Goal: Information Seeking & Learning: Understand process/instructions

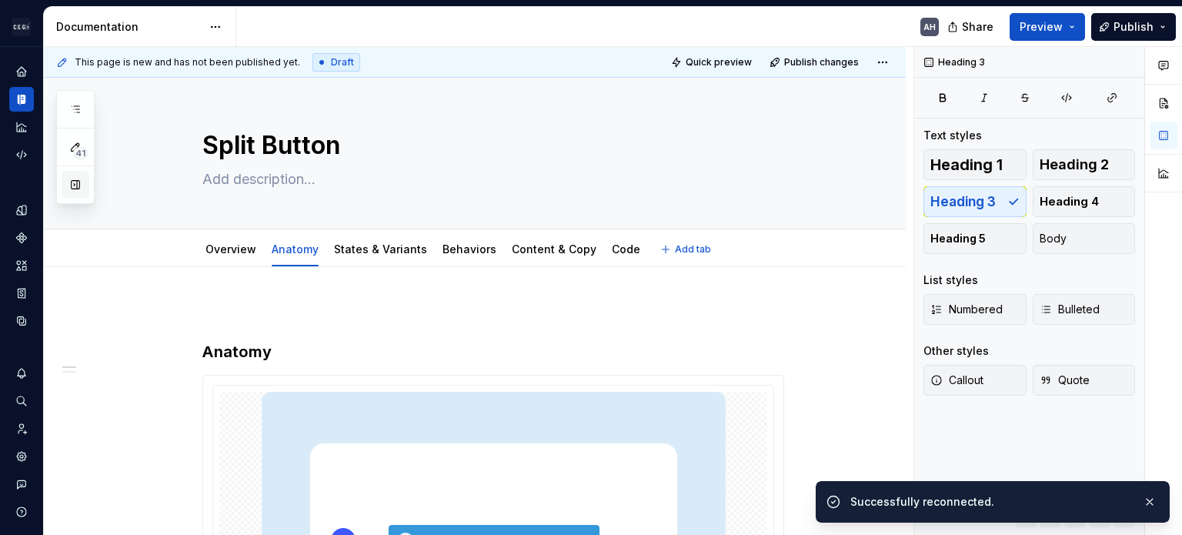
type textarea "*"
type textarea "Split Button"
click at [79, 191] on button "button" at bounding box center [76, 185] width 28 height 28
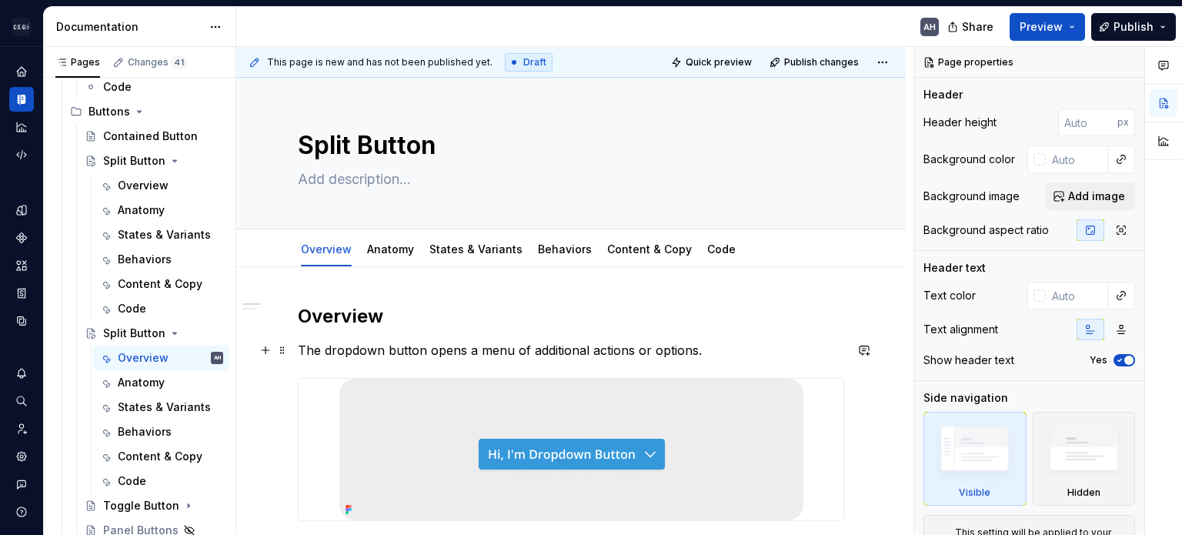
scroll to position [77, 0]
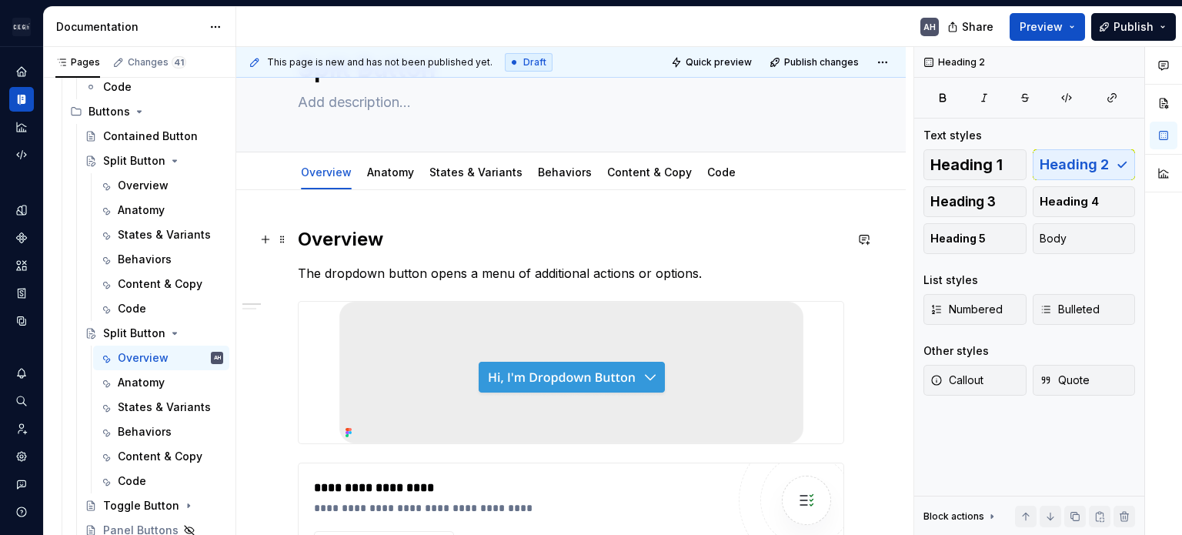
click at [428, 235] on h2 "Overview" at bounding box center [571, 239] width 547 height 25
click at [326, 270] on p "The dropdown button opens a menu of additional actions or options." at bounding box center [571, 273] width 547 height 18
click at [1081, 242] on button "Body" at bounding box center [1084, 238] width 103 height 31
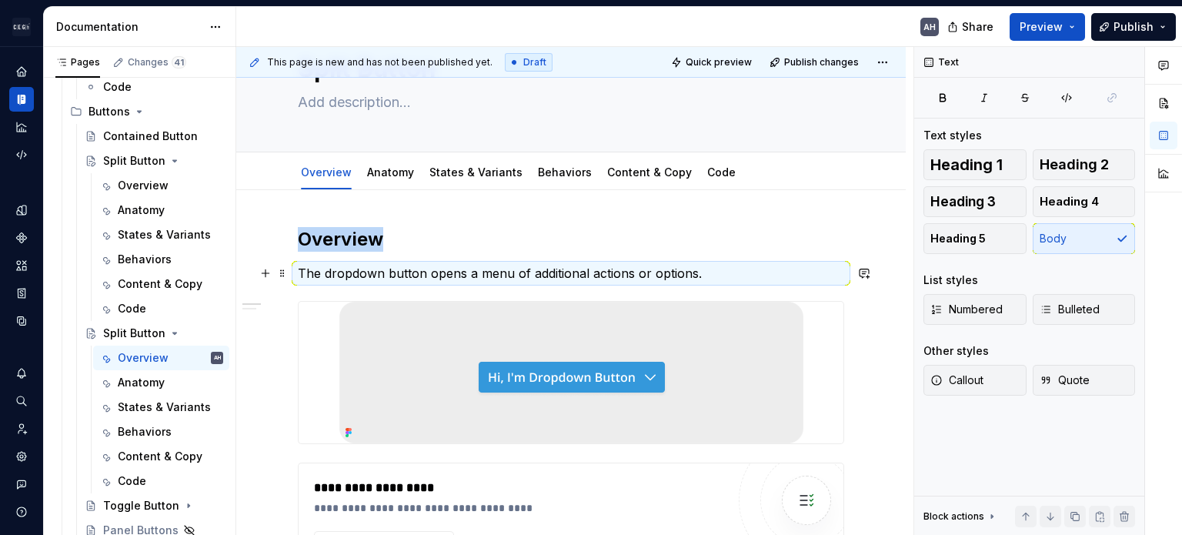
click at [303, 276] on p "The dropdown button opens a menu of additional actions or options." at bounding box center [571, 273] width 547 height 18
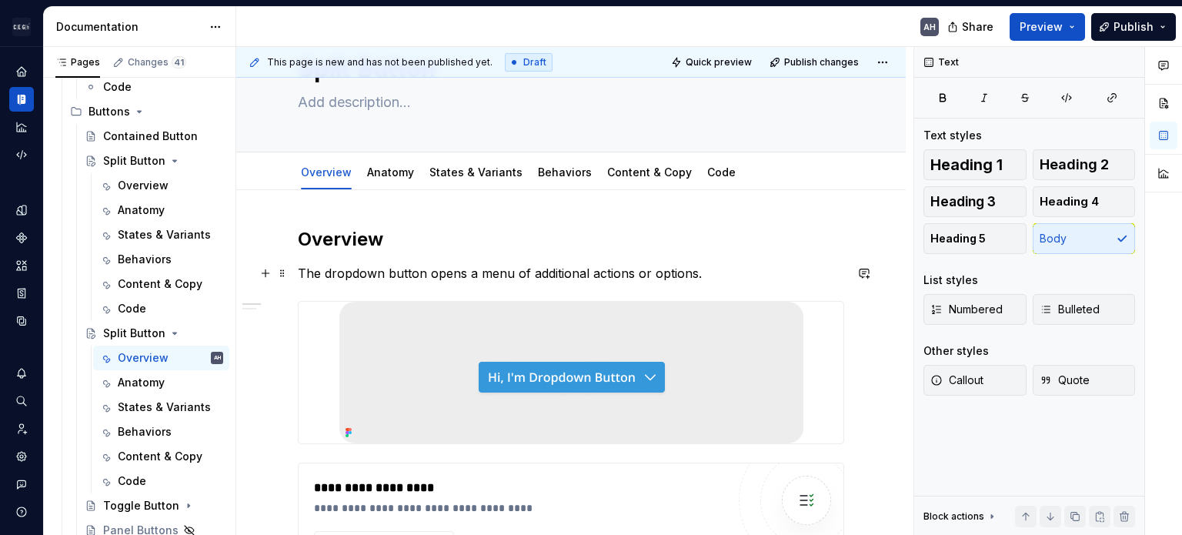
click at [299, 273] on p "The dropdown button opens a menu of additional actions or options." at bounding box center [571, 273] width 547 height 18
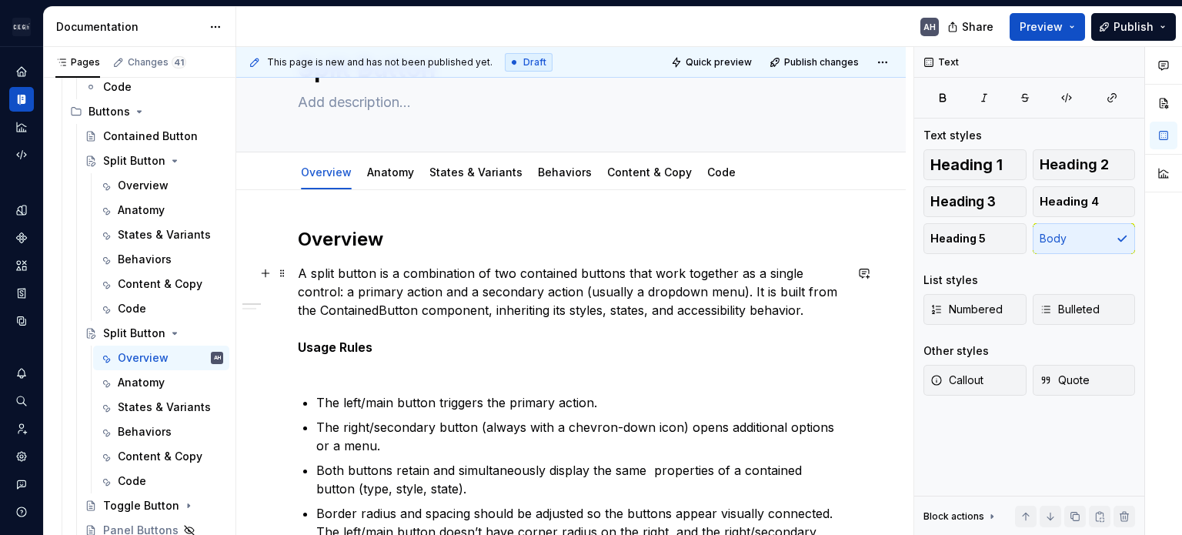
click at [545, 275] on p "A split button is a combination of two contained buttons that work together as …" at bounding box center [571, 319] width 547 height 111
type textarea "*"
click at [688, 291] on p "A split button is a combination of two buttons that work together as a single c…" at bounding box center [571, 319] width 547 height 111
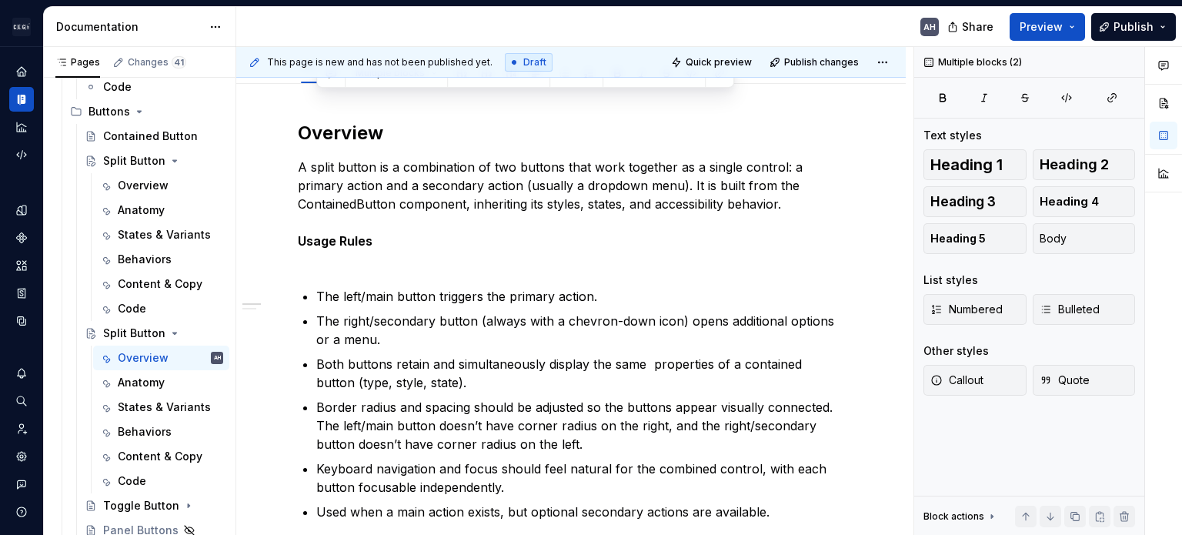
scroll to position [279, 0]
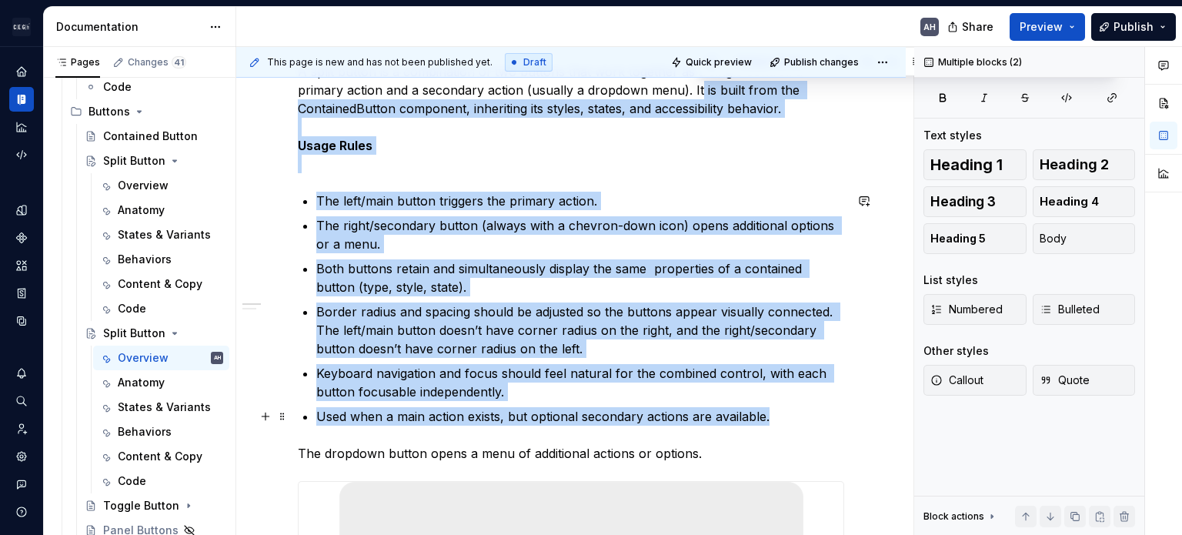
drag, startPoint x: 698, startPoint y: 291, endPoint x: 819, endPoint y: 409, distance: 168.7
copy div "is built from the ContainedButton component, inheriting its styles, states, and…"
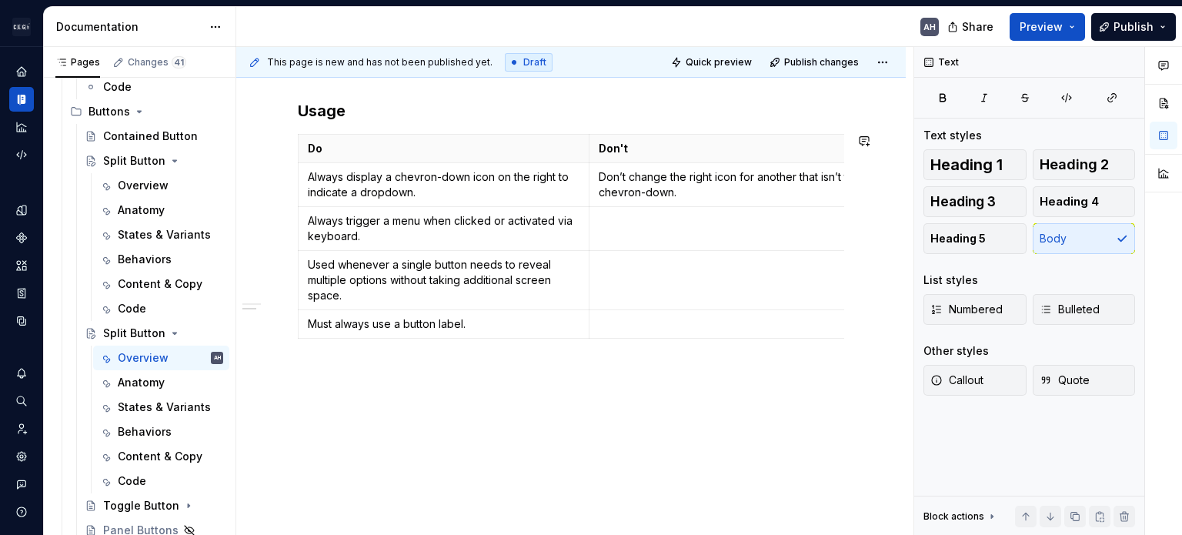
scroll to position [988, 0]
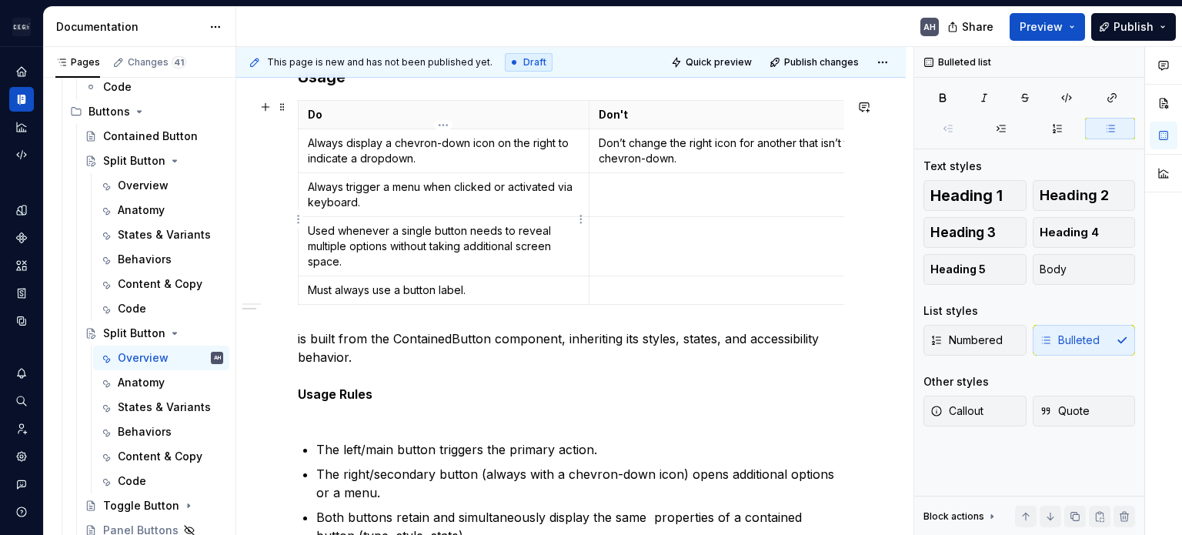
click at [337, 223] on p "Used whenever a single button needs to reveal multiple options without taking a…" at bounding box center [444, 246] width 272 height 46
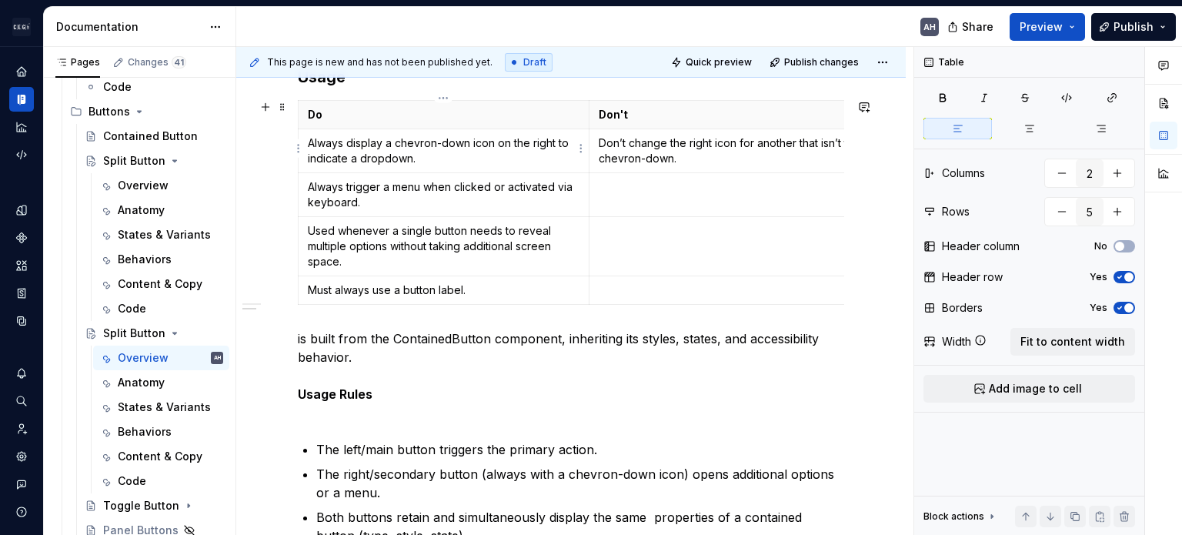
click at [337, 159] on p "Always display a chevron-down icon on the right to indicate a dropdown." at bounding box center [444, 150] width 272 height 31
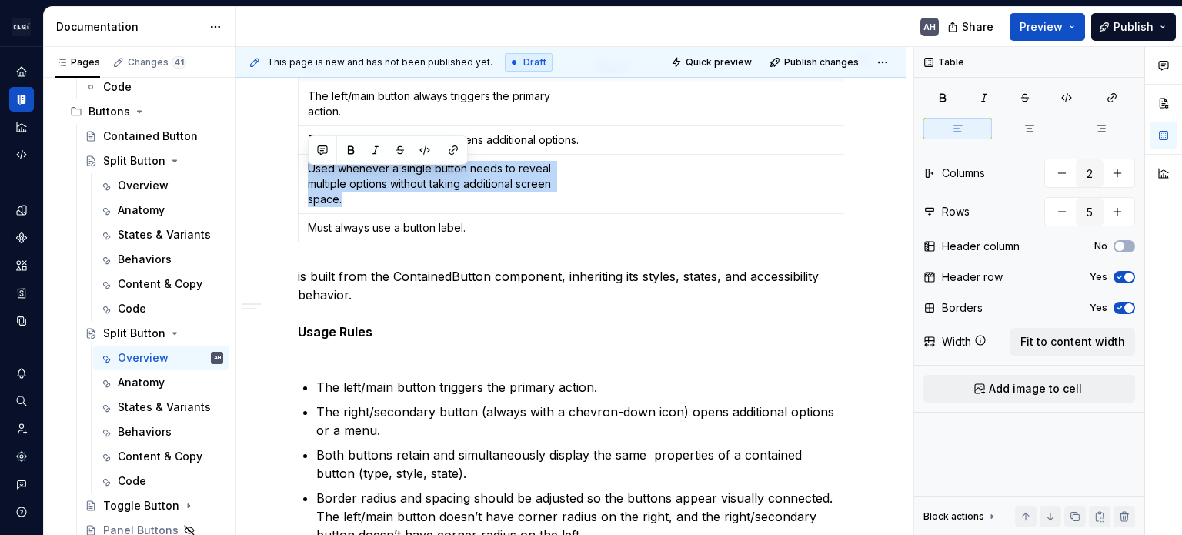
scroll to position [1041, 0]
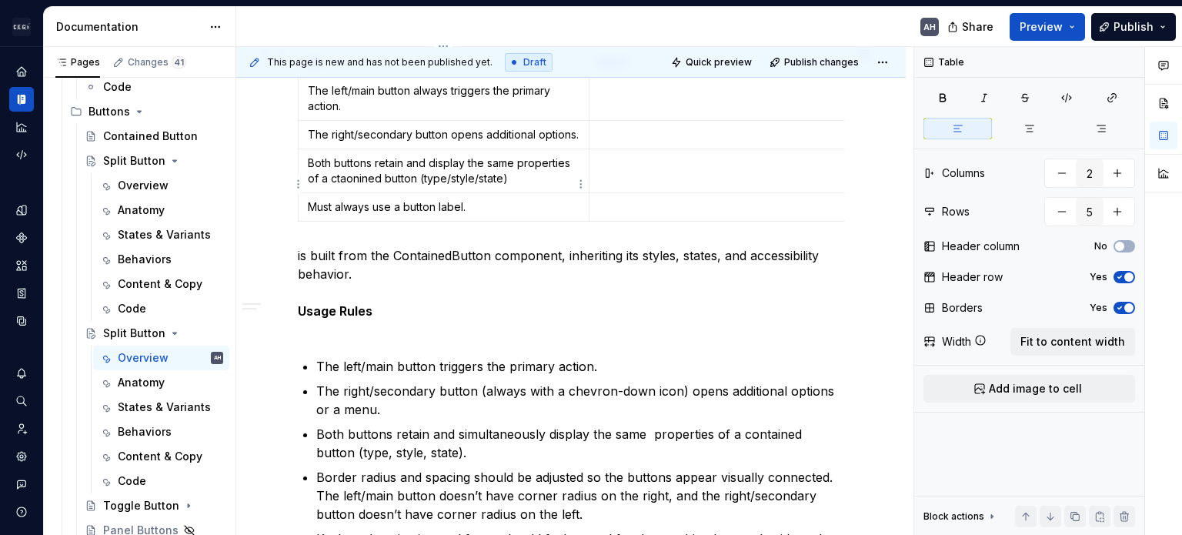
click at [501, 186] on p "Both buttons retain and display the same properties of a ctaonined button (type…" at bounding box center [444, 170] width 272 height 31
click at [343, 186] on p "Both buttons retain and display the same properties of a ctaonined button (type…" at bounding box center [444, 170] width 272 height 31
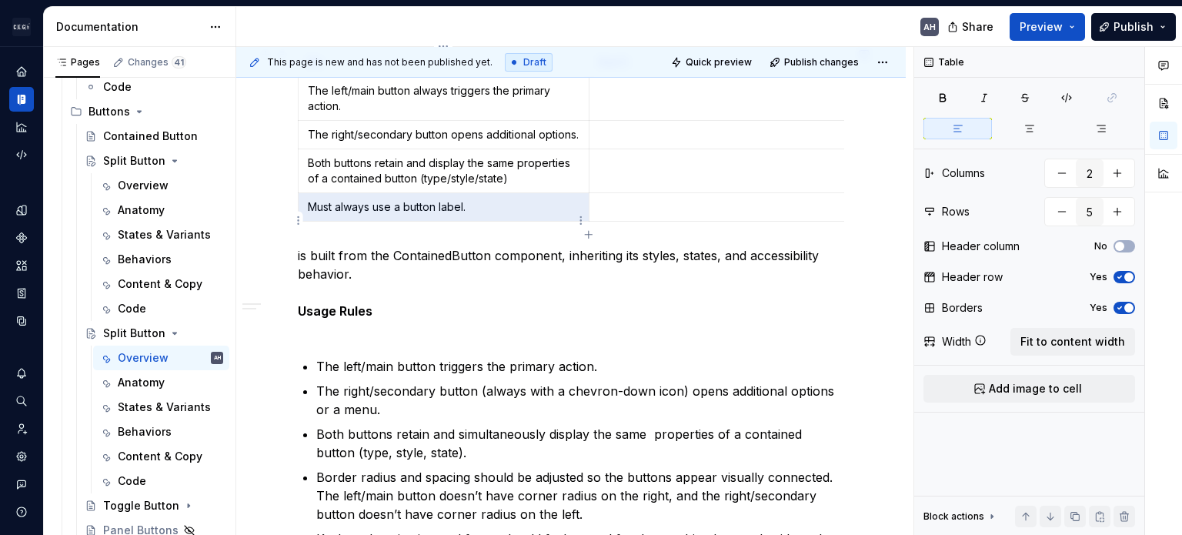
drag, startPoint x: 389, startPoint y: 224, endPoint x: 292, endPoint y: 219, distance: 97.1
click at [337, 215] on p "Must always use a button label." at bounding box center [444, 206] width 272 height 15
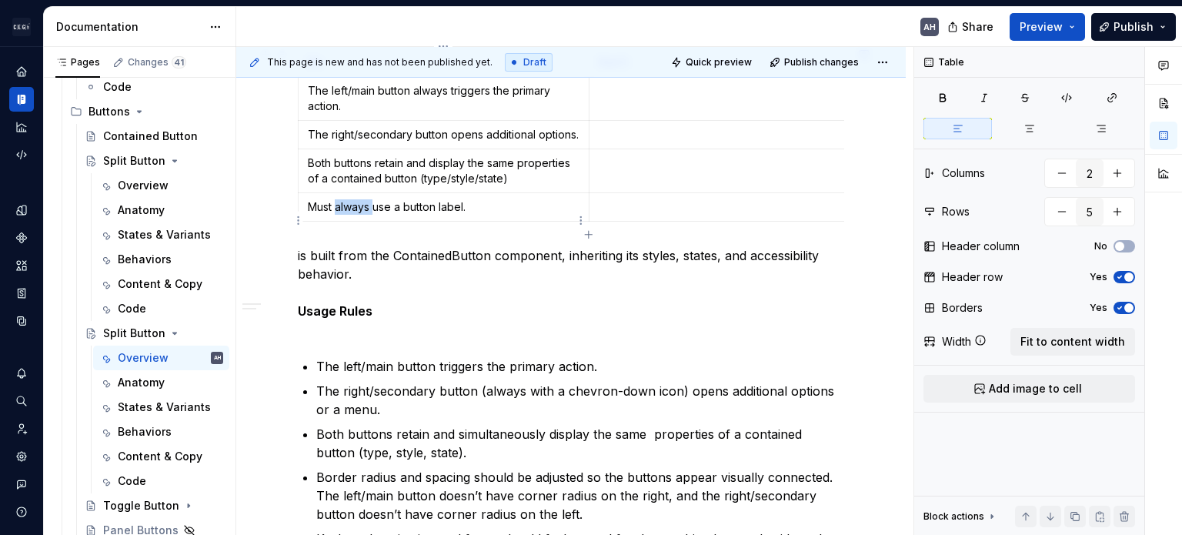
click at [337, 215] on p "Must always use a button label." at bounding box center [444, 206] width 272 height 15
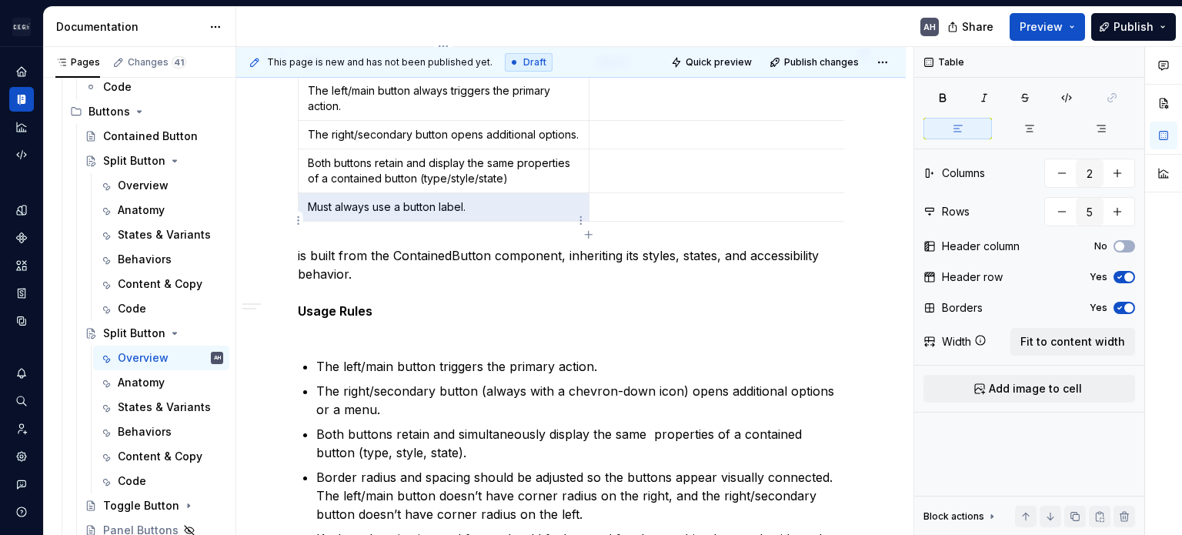
click at [450, 215] on p "Must always use a button label." at bounding box center [444, 206] width 272 height 15
drag, startPoint x: 484, startPoint y: 221, endPoint x: 314, endPoint y: 219, distance: 170.1
click at [305, 221] on td "Must always use a button label." at bounding box center [444, 207] width 291 height 28
click at [315, 215] on p "Must always use a button label." at bounding box center [444, 206] width 272 height 15
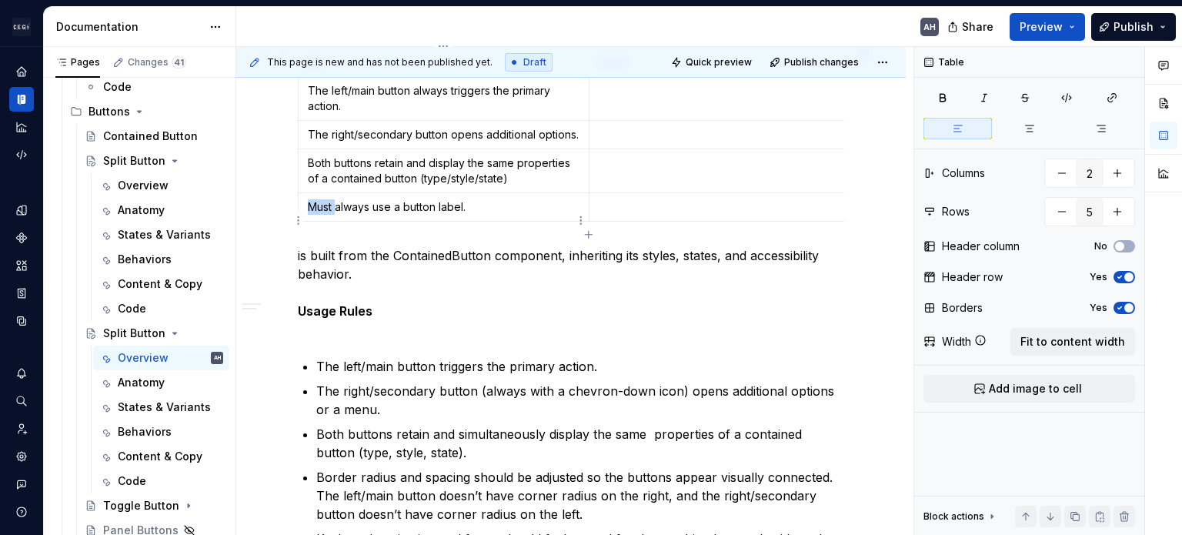
click at [315, 215] on p "Must always use a button label." at bounding box center [444, 206] width 272 height 15
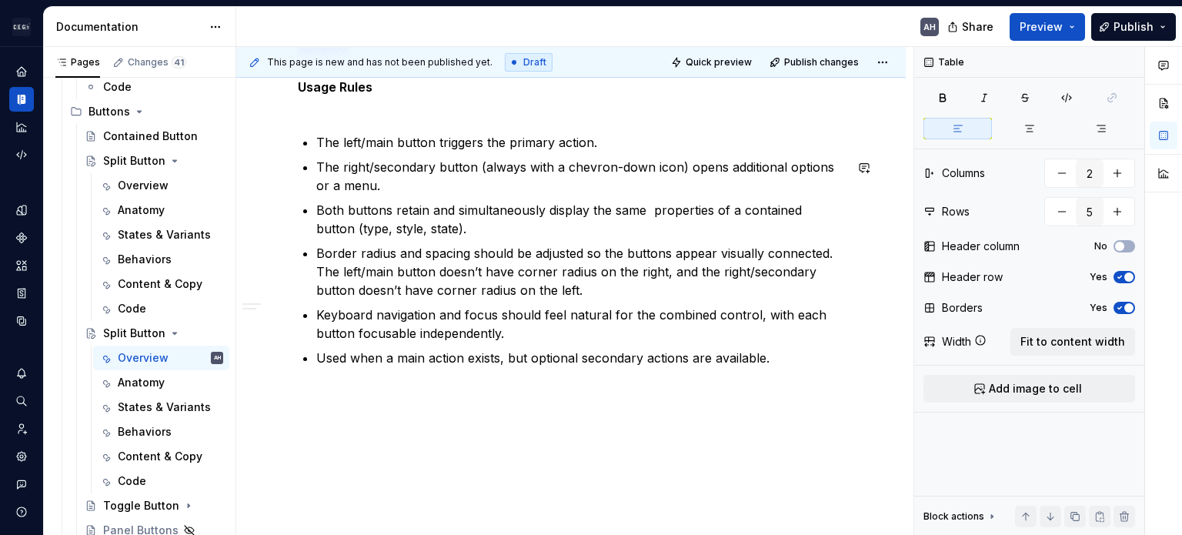
scroll to position [1272, 0]
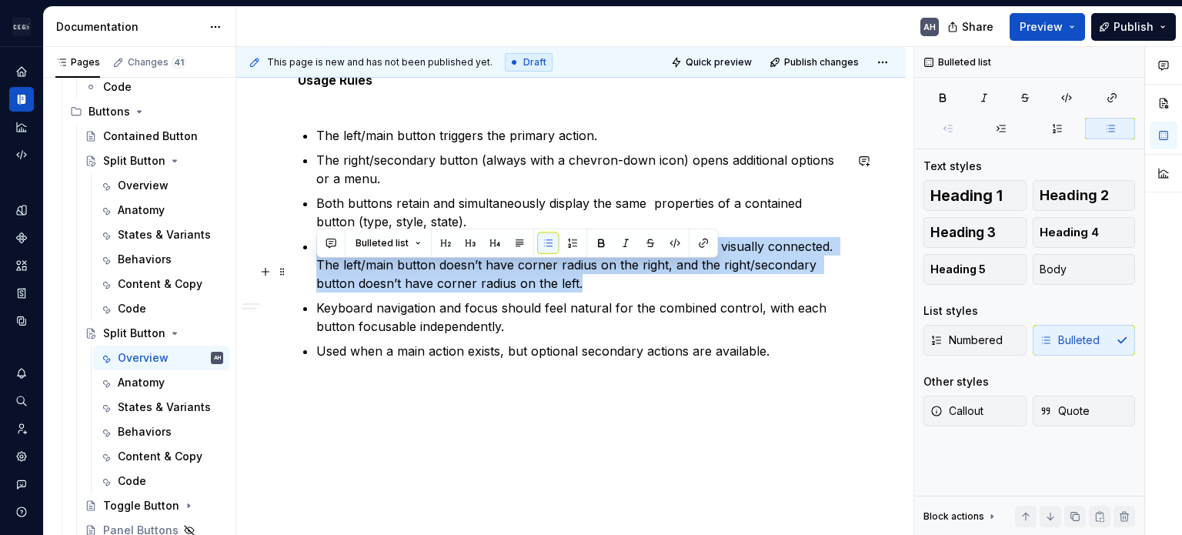
drag, startPoint x: 318, startPoint y: 269, endPoint x: 627, endPoint y: 313, distance: 312.4
click at [627, 292] on p "Border radius and spacing should be adjusted so the buttons appear visually con…" at bounding box center [580, 264] width 528 height 55
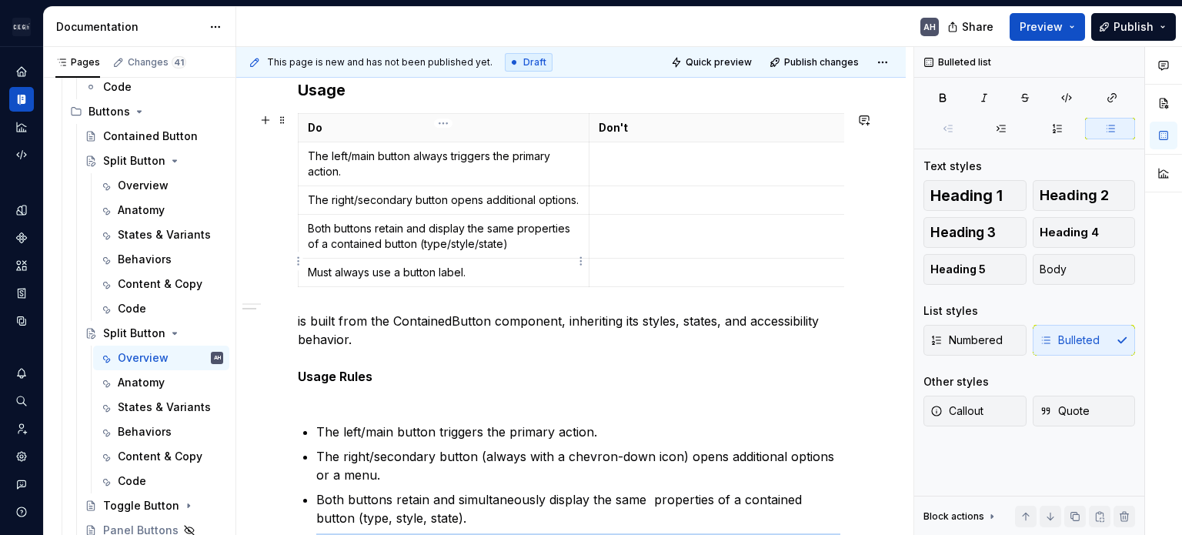
scroll to position [964, 0]
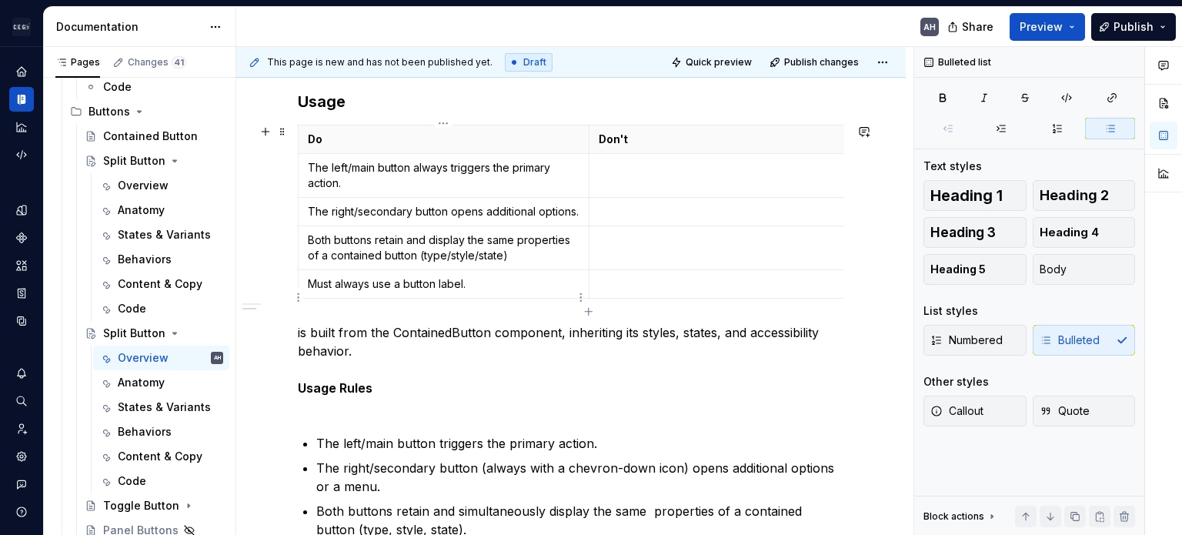
click at [374, 289] on p "Must always use a button label." at bounding box center [444, 283] width 272 height 15
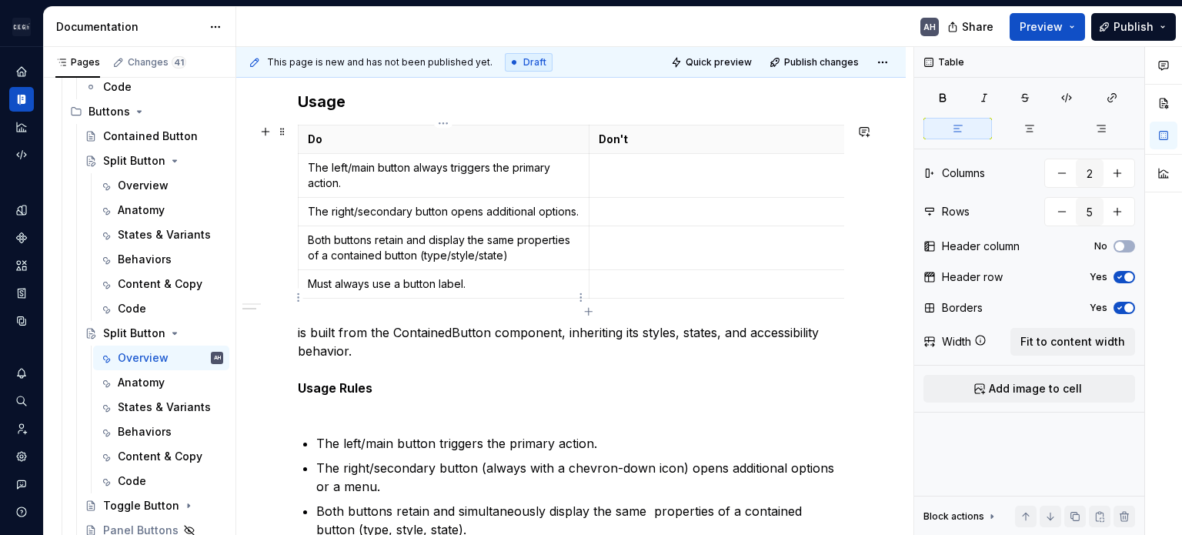
click at [350, 292] on p "Must always use a button label." at bounding box center [444, 283] width 272 height 15
click at [478, 289] on p "Must always use a button label." at bounding box center [444, 283] width 272 height 15
drag, startPoint x: 490, startPoint y: 295, endPoint x: 305, endPoint y: 301, distance: 185.6
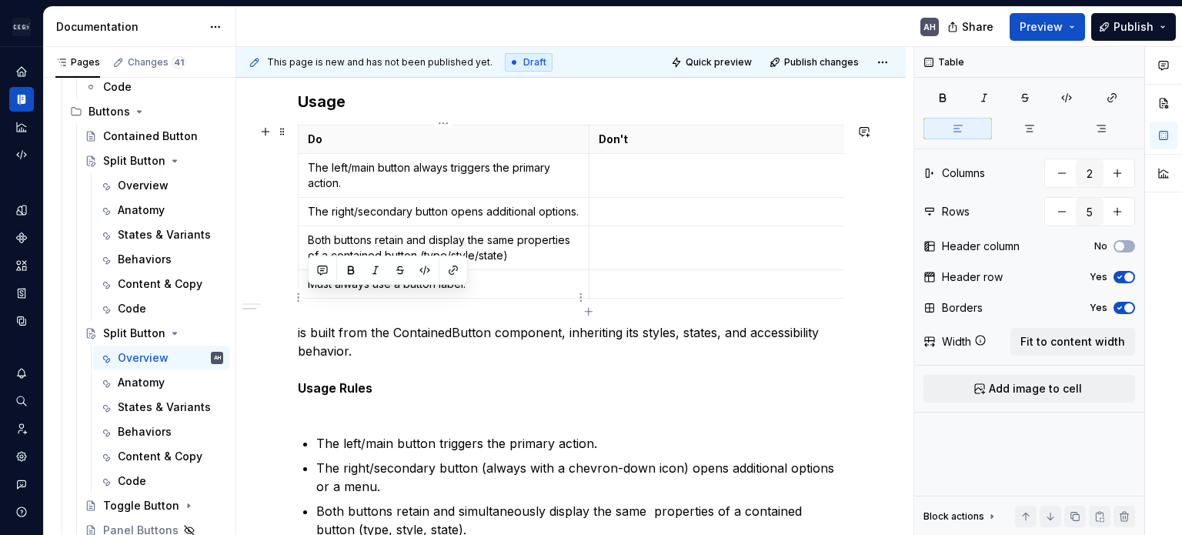
click at [305, 299] on td "Must always use a button label." at bounding box center [444, 284] width 291 height 28
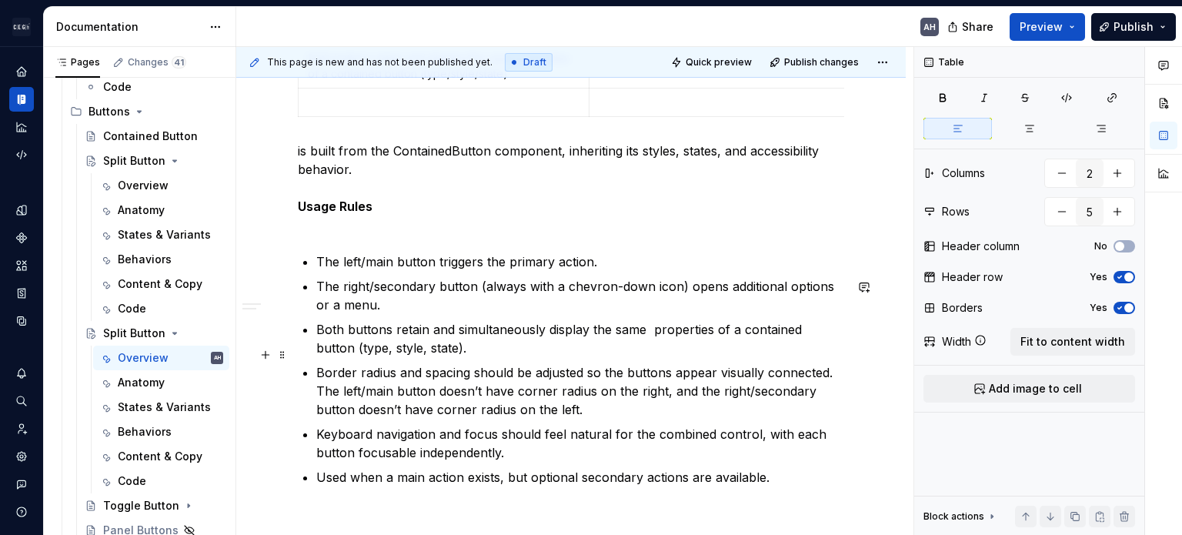
scroll to position [1195, 0]
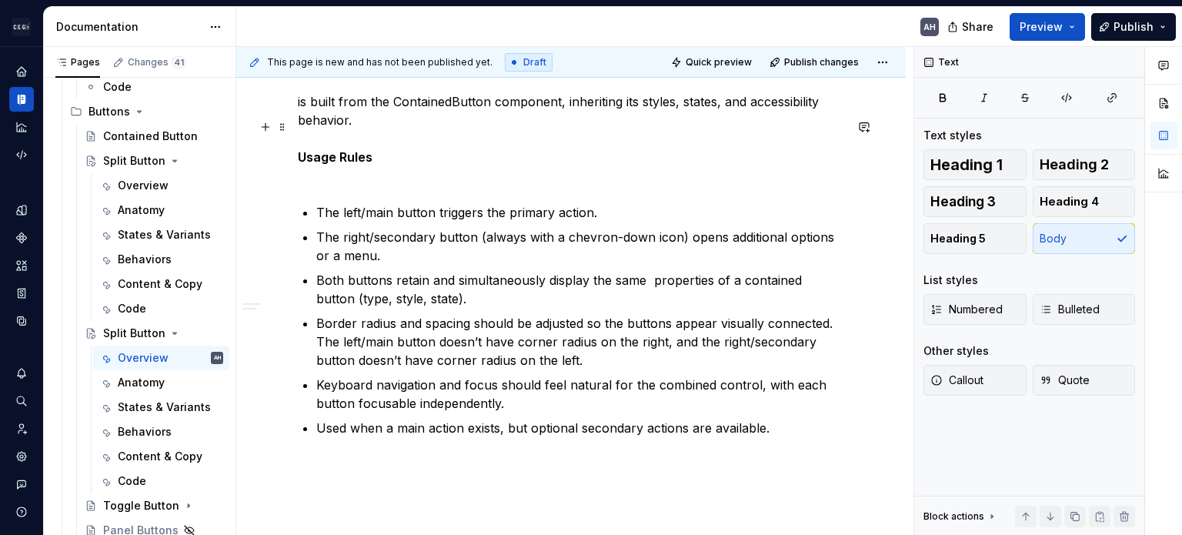
click at [409, 151] on p "is built from the ContainedButton component, inheriting its styles, states, and…" at bounding box center [571, 138] width 547 height 92
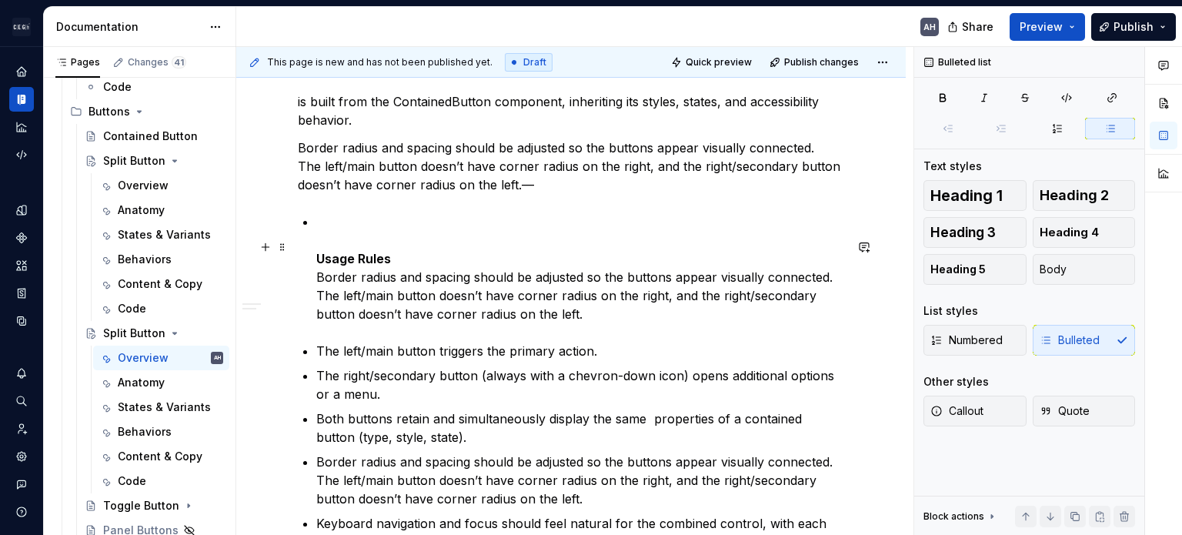
click at [342, 267] on p "Usage Rules Border radius and spacing should be adjusted so the buttons appear …" at bounding box center [580, 267] width 528 height 111
click at [369, 252] on p "Usage Rules Border radius and spacing should be adjusted so the buttons appear …" at bounding box center [580, 267] width 528 height 111
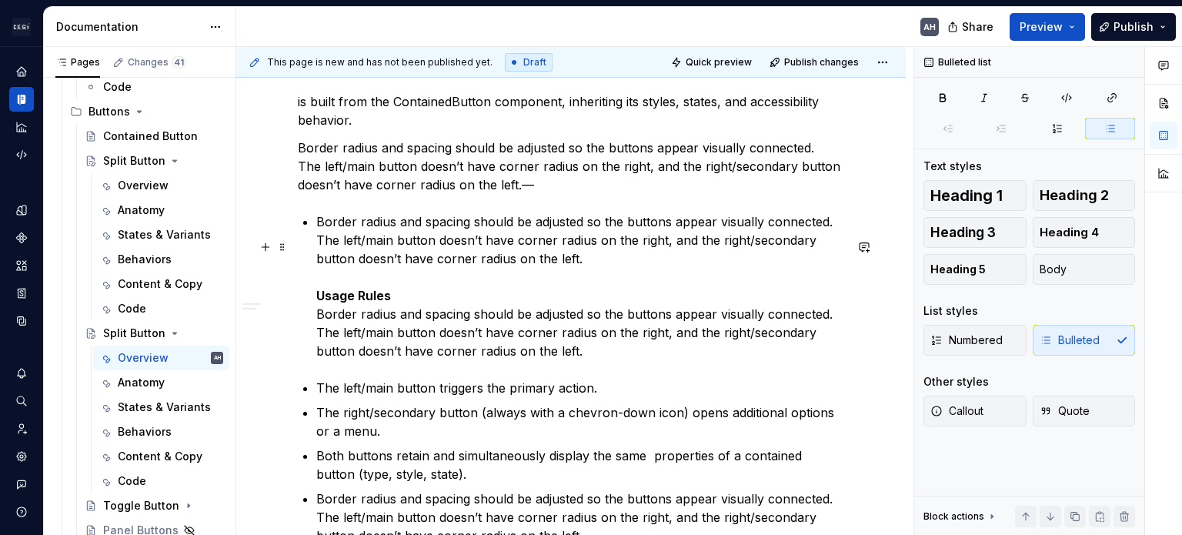
click at [409, 360] on p "Border radius and spacing should be adjusted so the buttons appear visually con…" at bounding box center [580, 286] width 528 height 148
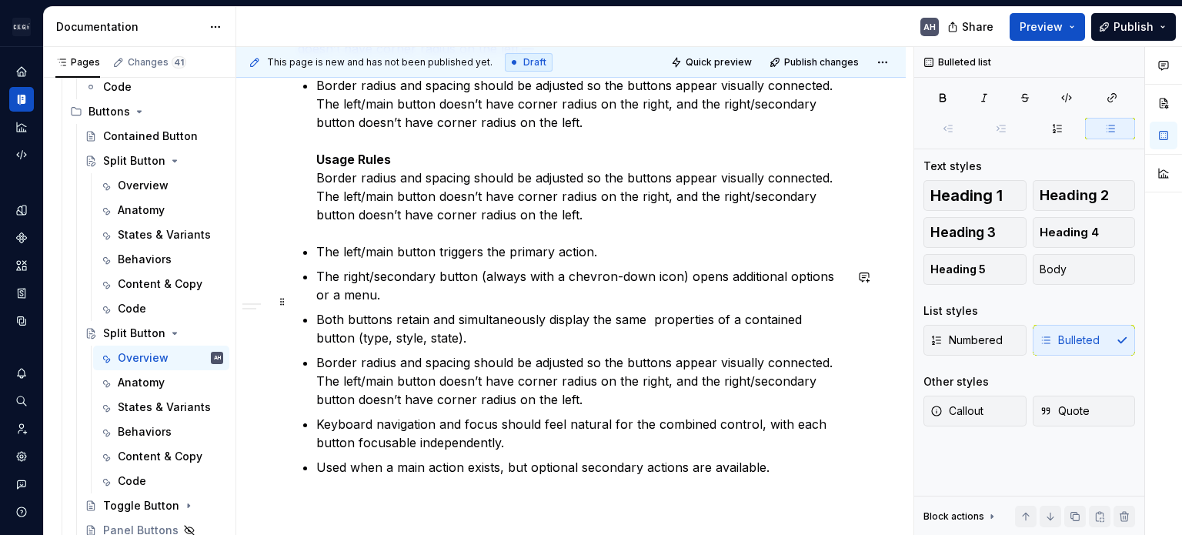
scroll to position [1349, 0]
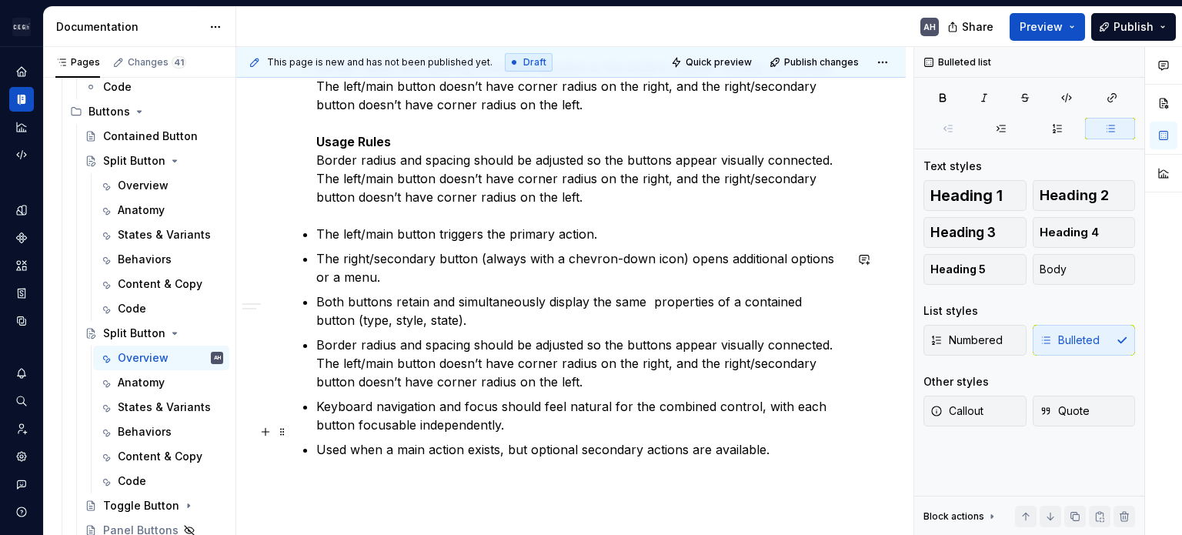
click at [520, 434] on p "Keyboard navigation and focus should feel natural for the combined control, wit…" at bounding box center [580, 415] width 528 height 37
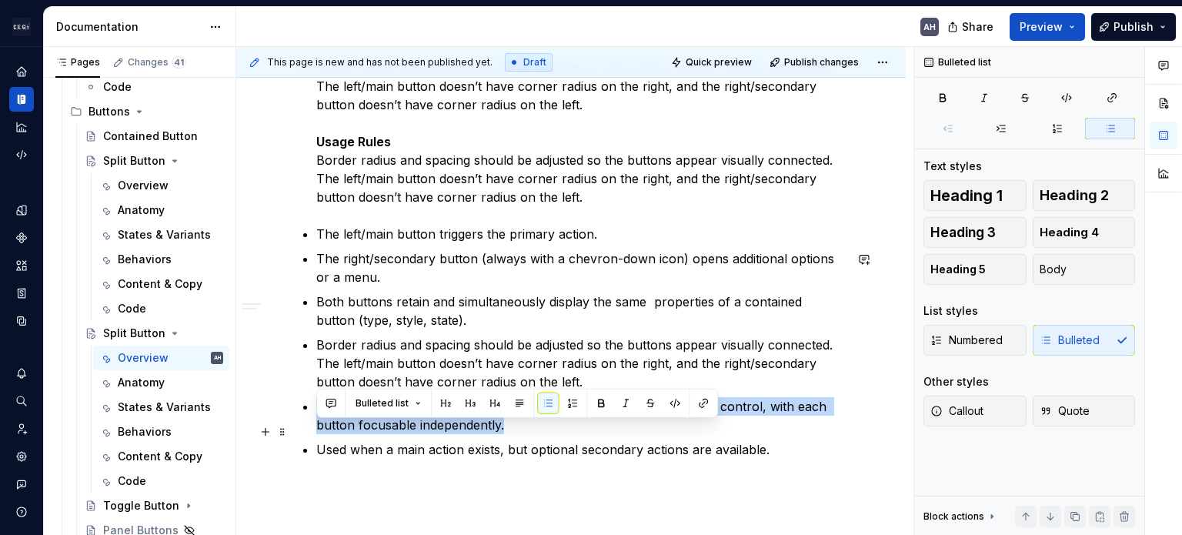
drag, startPoint x: 525, startPoint y: 446, endPoint x: 312, endPoint y: 430, distance: 213.8
copy p "Keyboard navigation and focus should feel natural for the combined control, wit…"
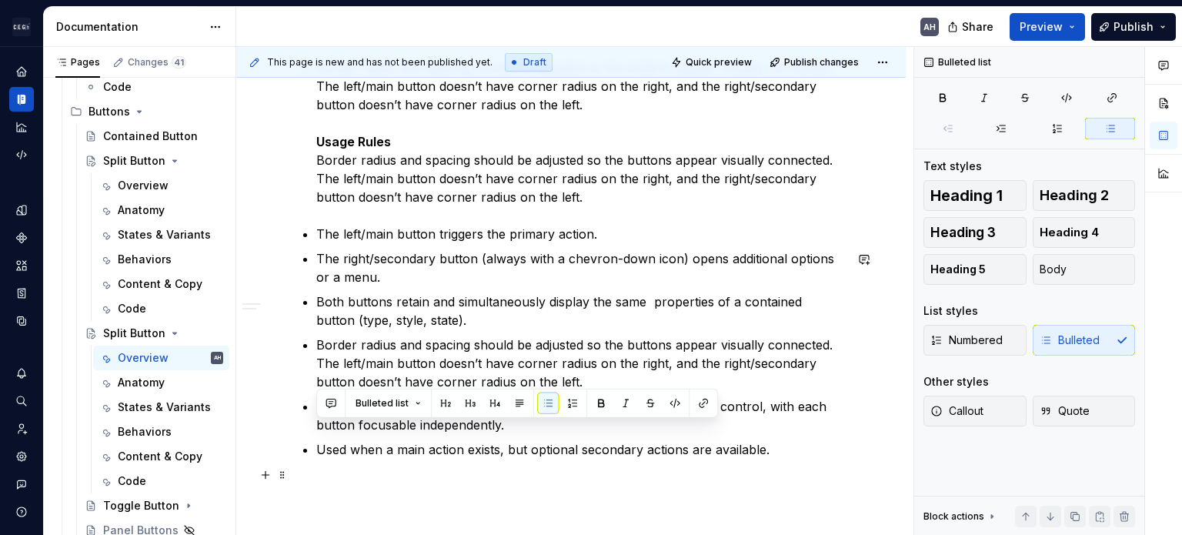
click at [617, 459] on p "Used when a main action exists, but optional secondary actions are available." at bounding box center [580, 449] width 528 height 18
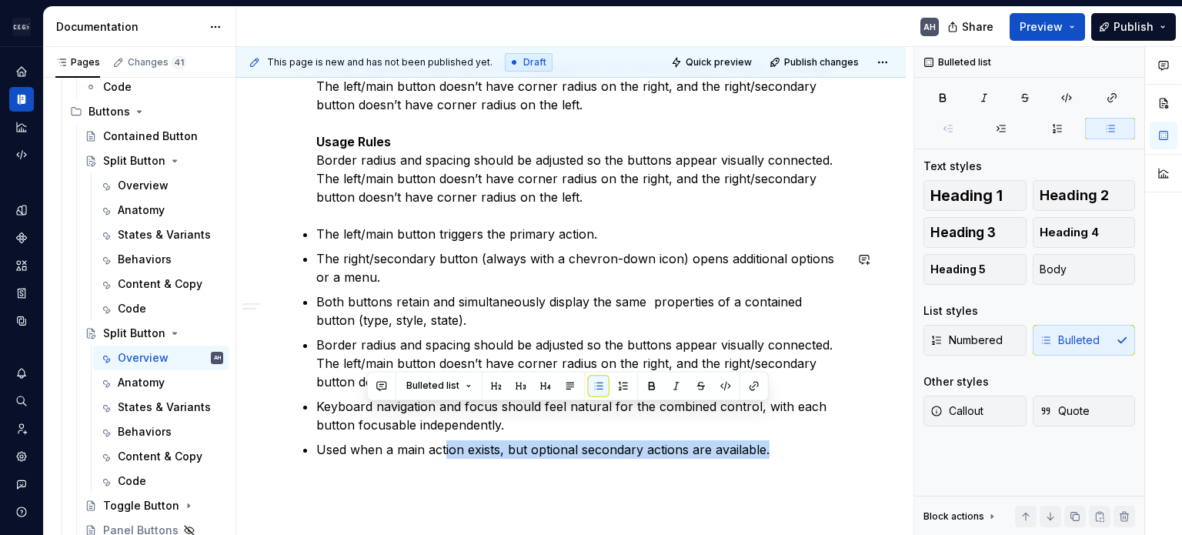
scroll to position [1417, 0]
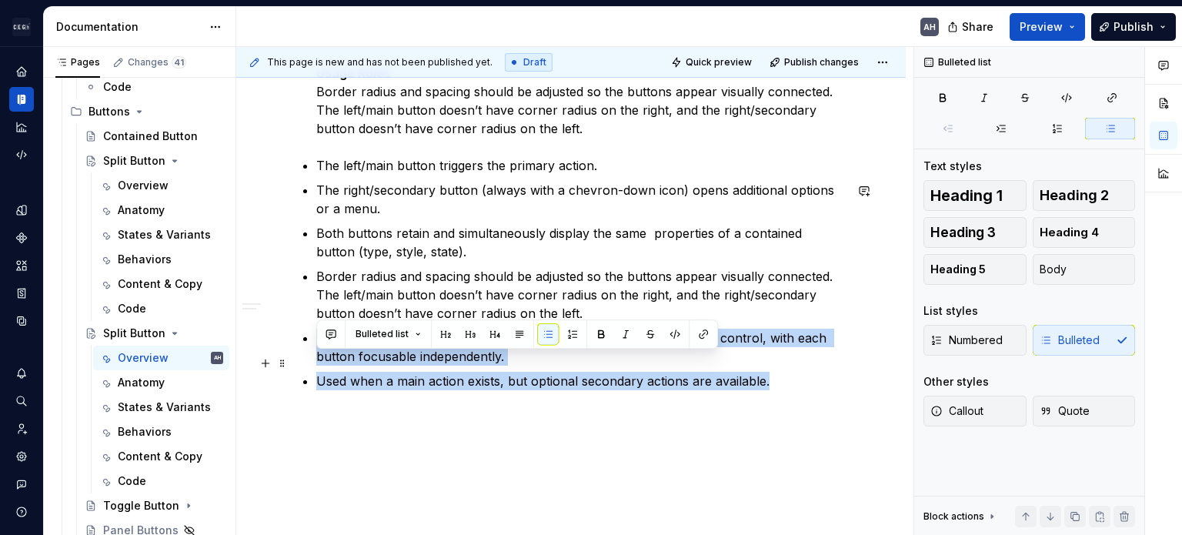
drag, startPoint x: 774, startPoint y: 475, endPoint x: 311, endPoint y: 357, distance: 477.4
copy ul "Keyboard navigation and focus should feel natural for the combined control, wit…"
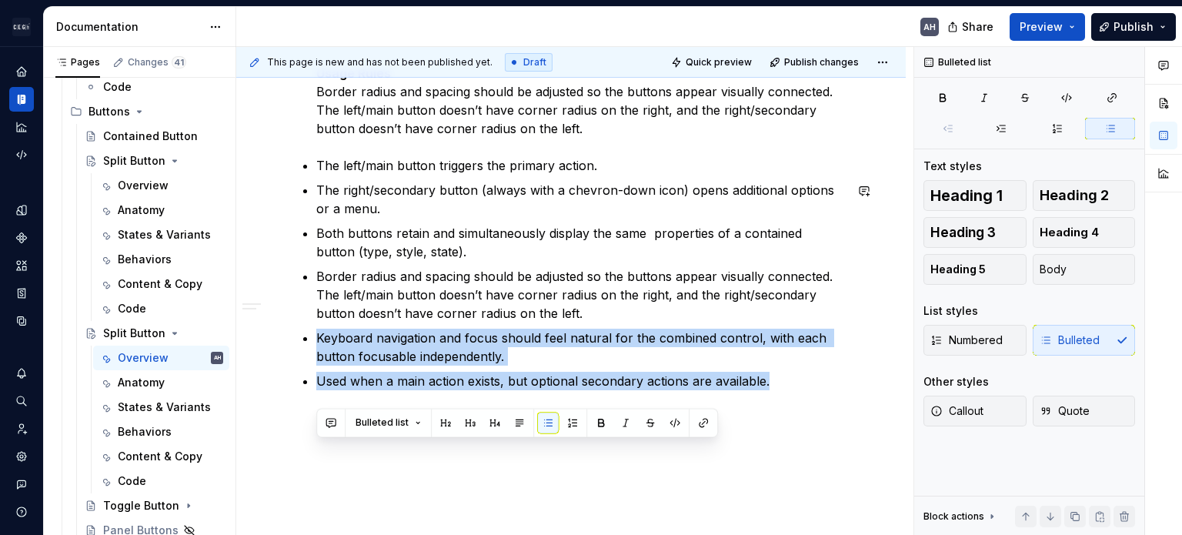
scroll to position [1109, 0]
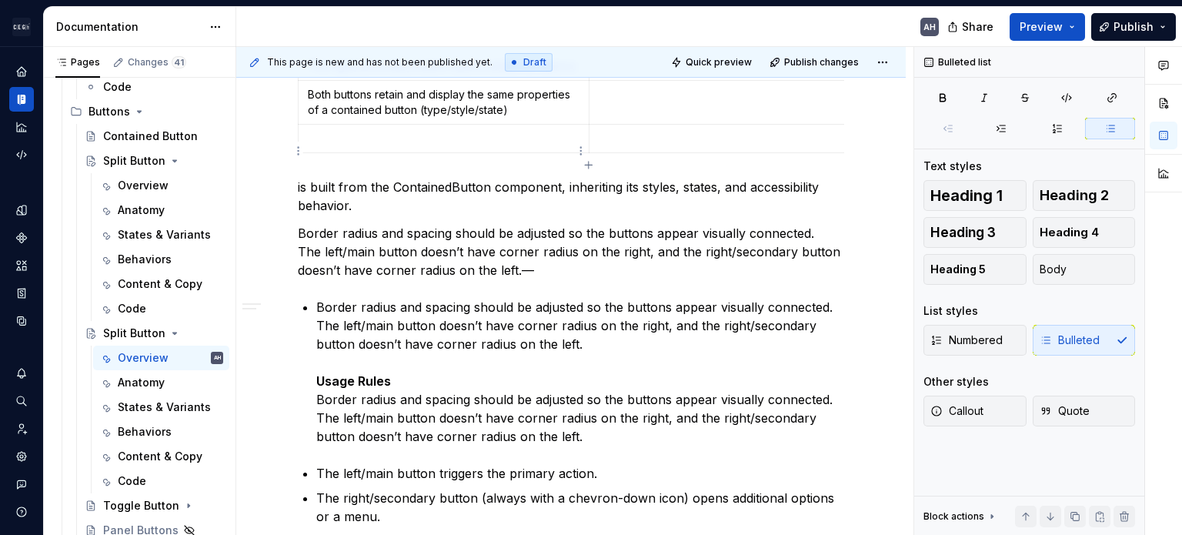
click at [373, 146] on p at bounding box center [444, 138] width 272 height 15
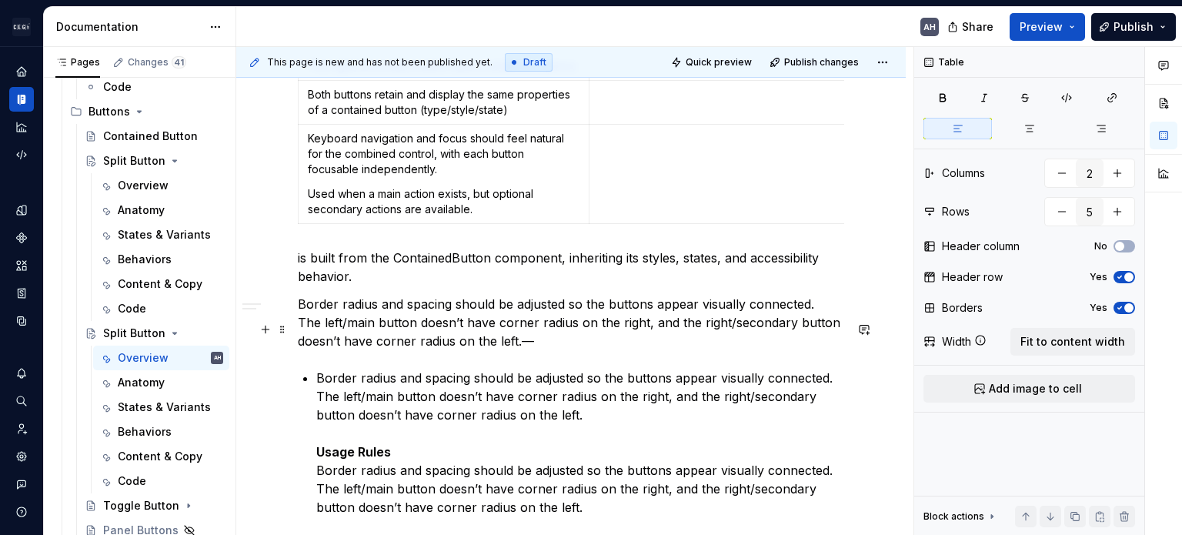
scroll to position [955, 0]
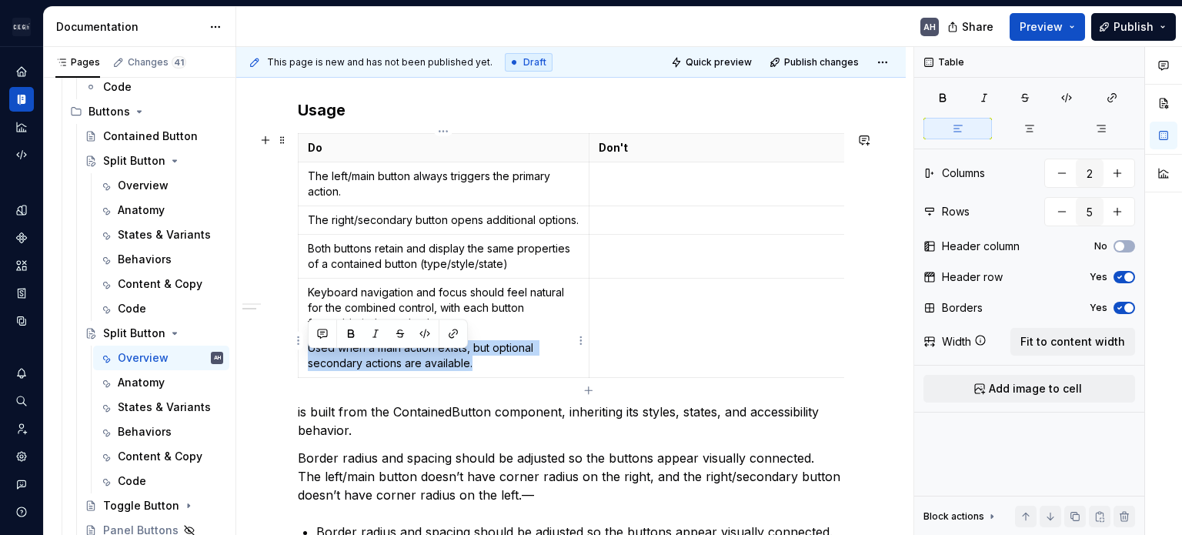
drag, startPoint x: 506, startPoint y: 370, endPoint x: 299, endPoint y: 356, distance: 207.6
click at [299, 356] on td "Keyboard navigation and focus should feel natural for the combined control, wit…" at bounding box center [444, 328] width 291 height 99
copy p "Used when a main action exists, but optional secondary actions are available."
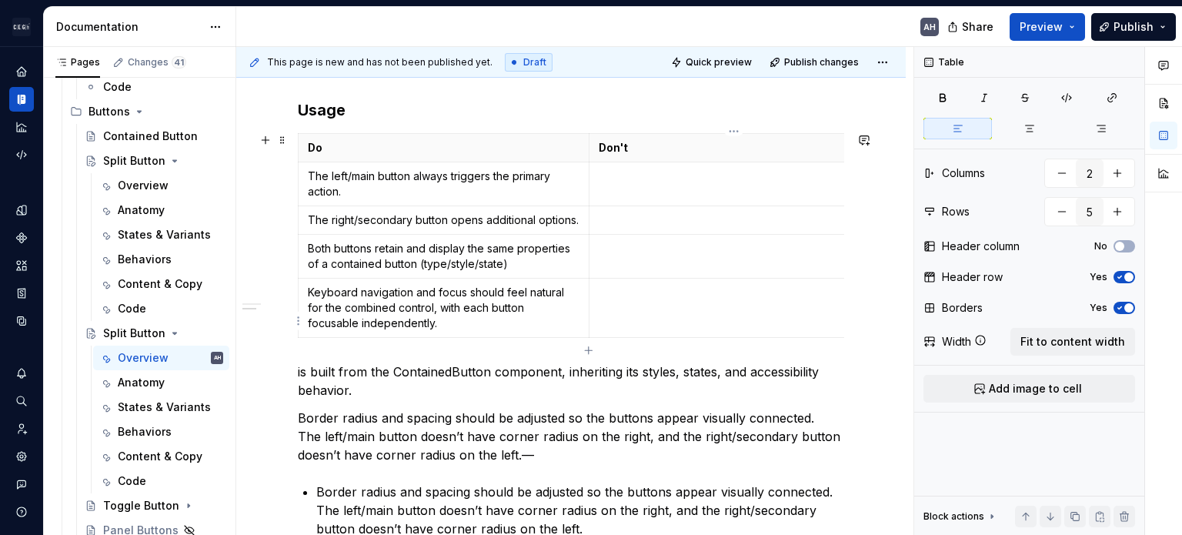
click at [628, 338] on td at bounding box center [734, 308] width 291 height 59
click at [584, 348] on icon "button" at bounding box center [589, 350] width 12 height 12
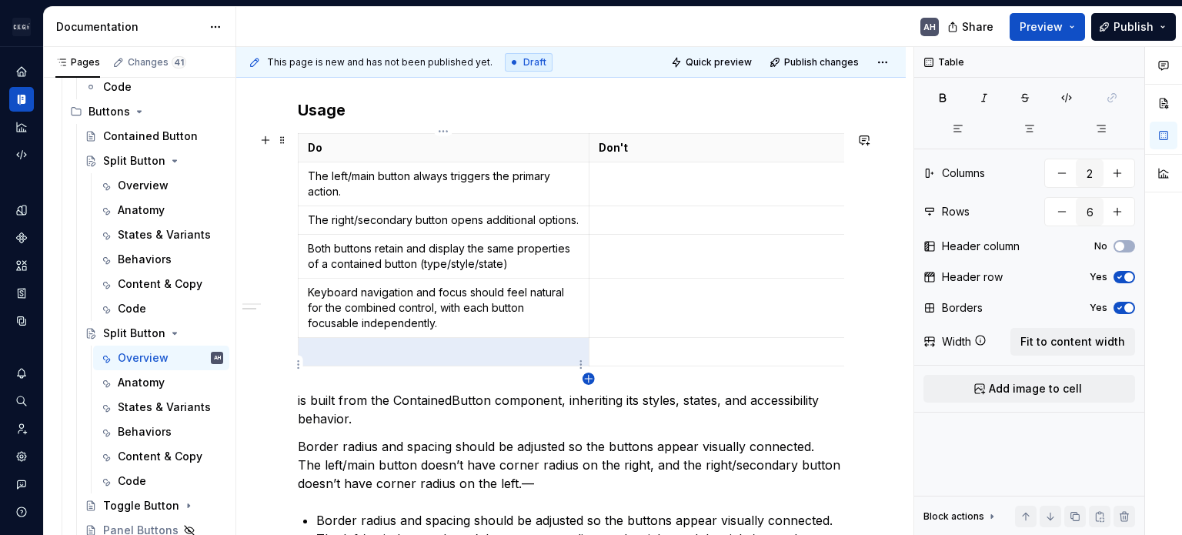
type input "6"
click at [424, 359] on p at bounding box center [444, 351] width 272 height 15
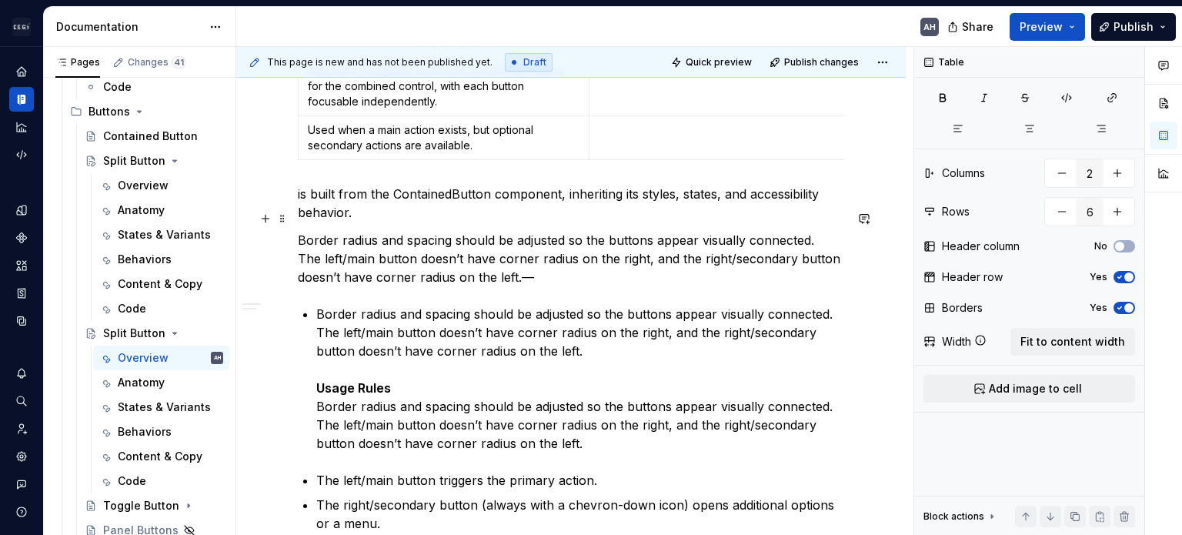
scroll to position [1186, 0]
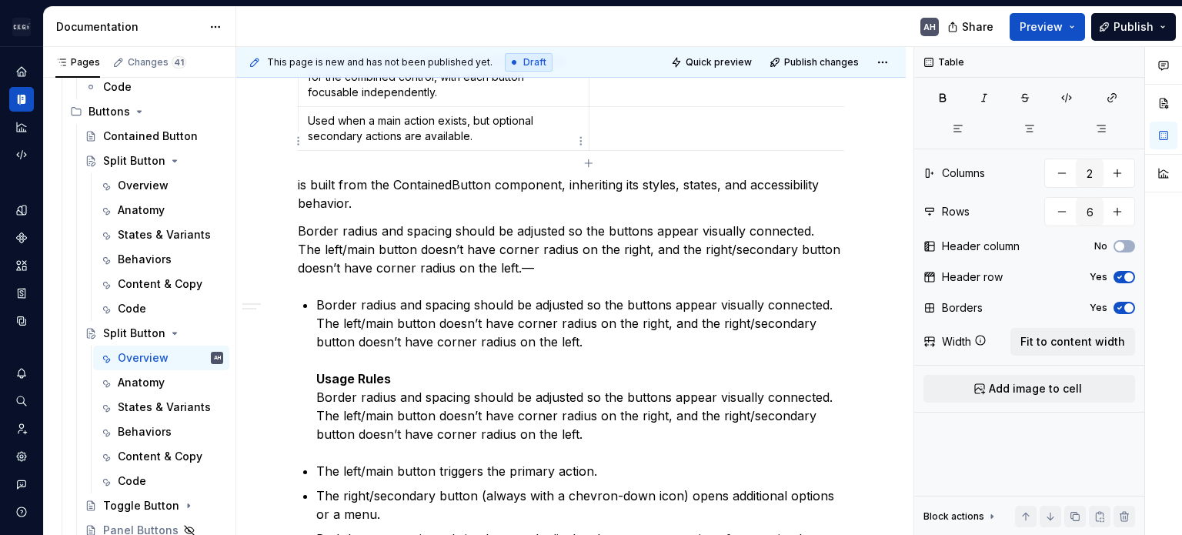
click at [336, 137] on p "Used when a main action exists, but optional secondary actions are available." at bounding box center [444, 128] width 272 height 31
click at [414, 265] on p "Border radius and spacing should be adjusted so the buttons appear visually con…" at bounding box center [571, 249] width 547 height 55
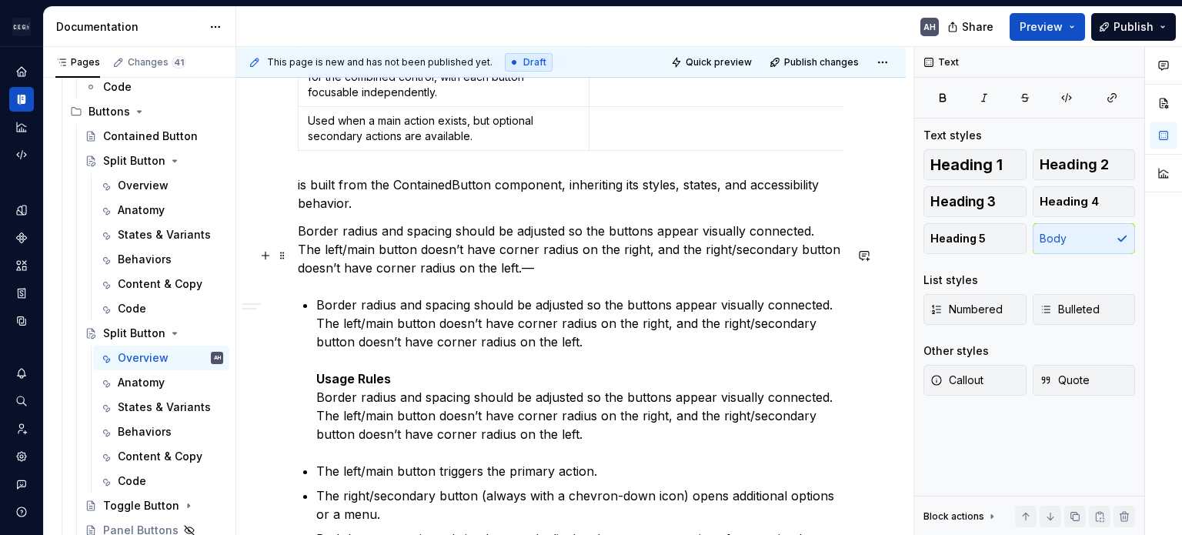
click at [520, 277] on p "Border radius and spacing should be adjusted so the buttons appear visually con…" at bounding box center [571, 249] width 547 height 55
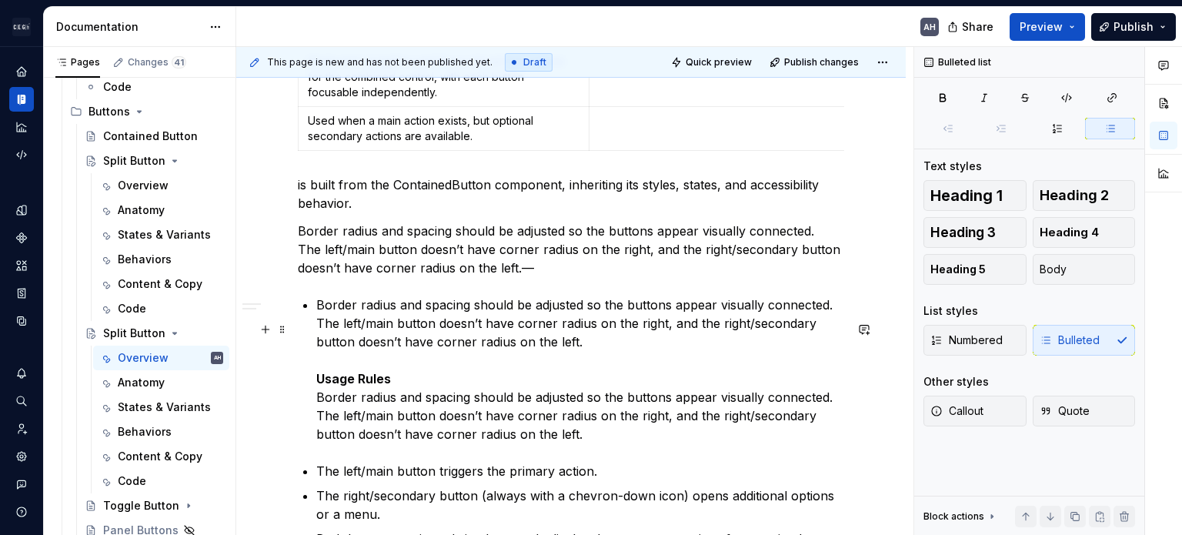
click at [586, 366] on p "Border radius and spacing should be adjusted so the buttons appear visually con…" at bounding box center [580, 370] width 528 height 148
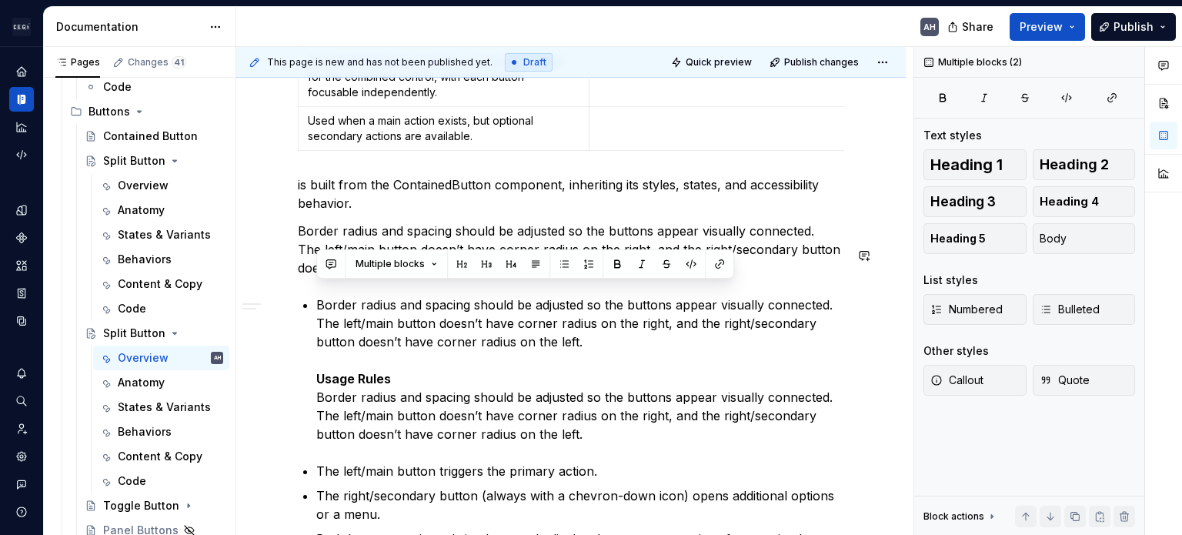
drag, startPoint x: 520, startPoint y: 292, endPoint x: 552, endPoint y: 305, distance: 34.2
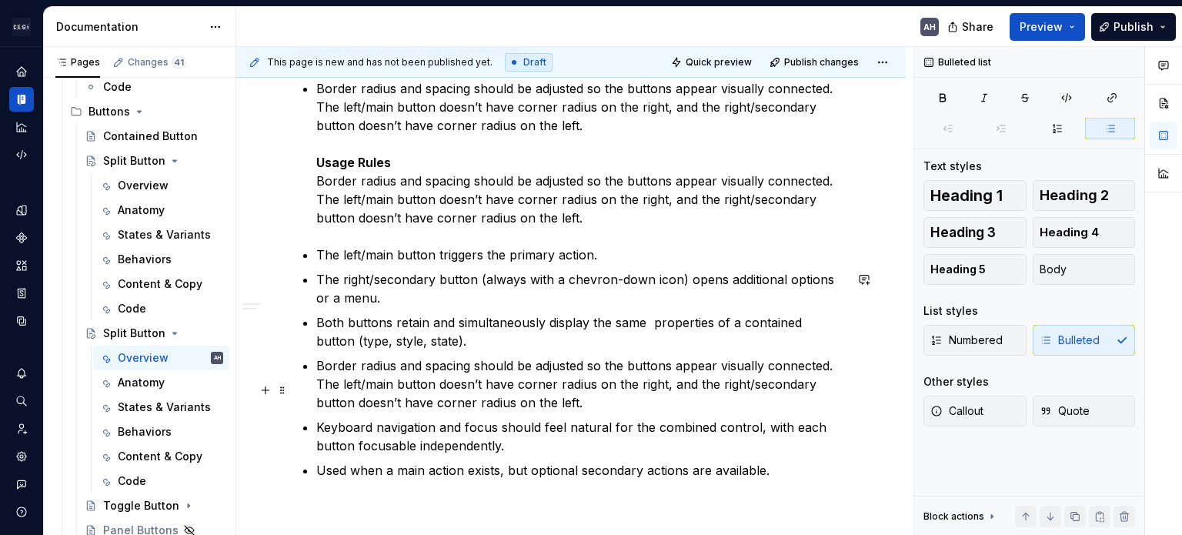
scroll to position [1417, 0]
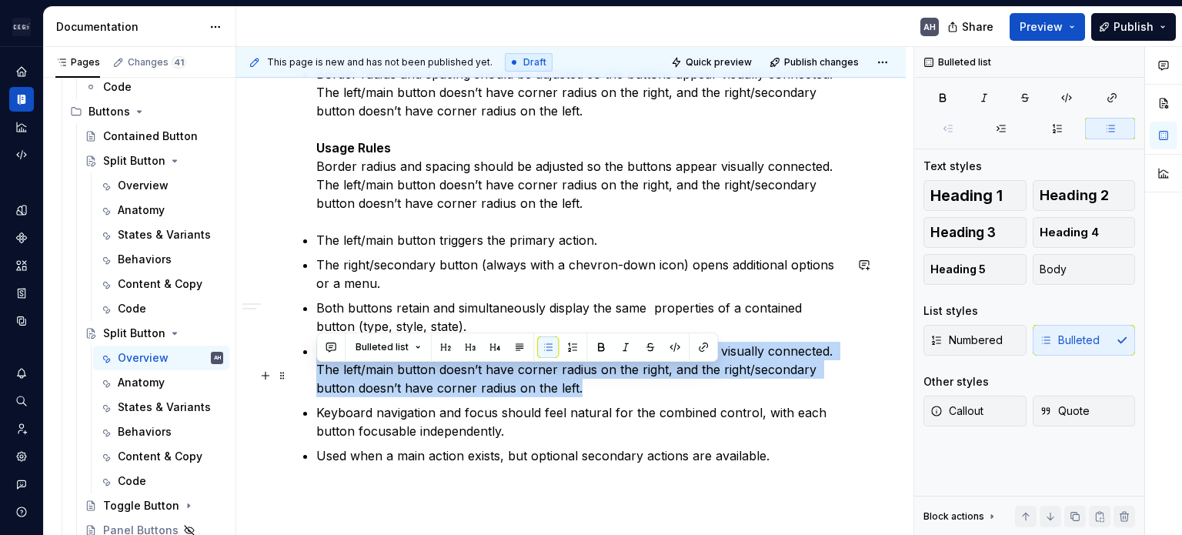
drag, startPoint x: 595, startPoint y: 415, endPoint x: 317, endPoint y: 374, distance: 280.9
click at [317, 374] on p "Border radius and spacing should be adjusted so the buttons appear visually con…" at bounding box center [580, 369] width 528 height 55
copy p "Border radius and spacing should be adjusted so the buttons appear visually con…"
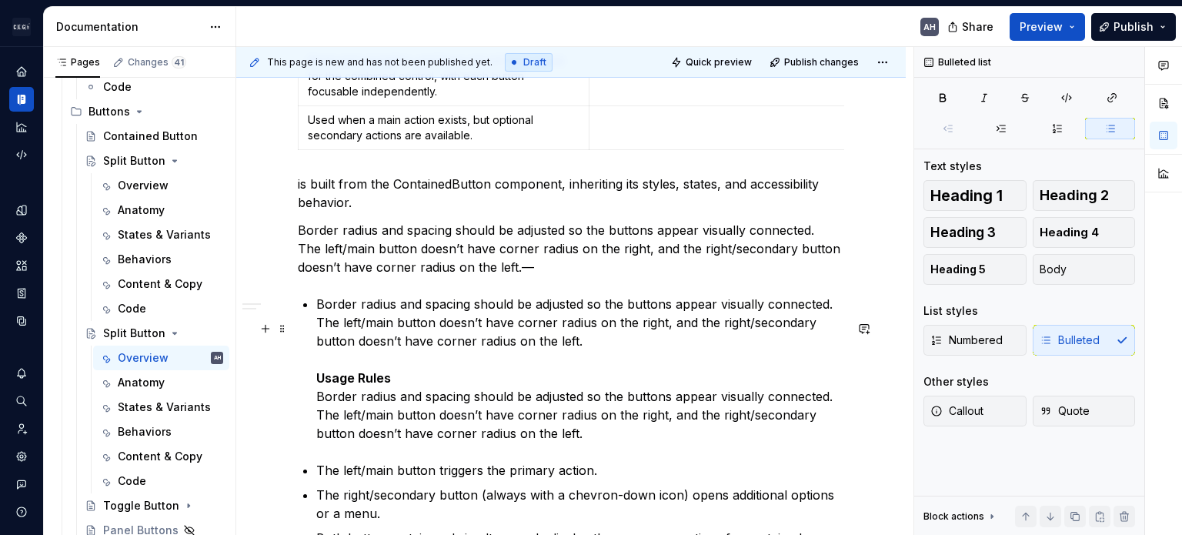
scroll to position [1186, 0]
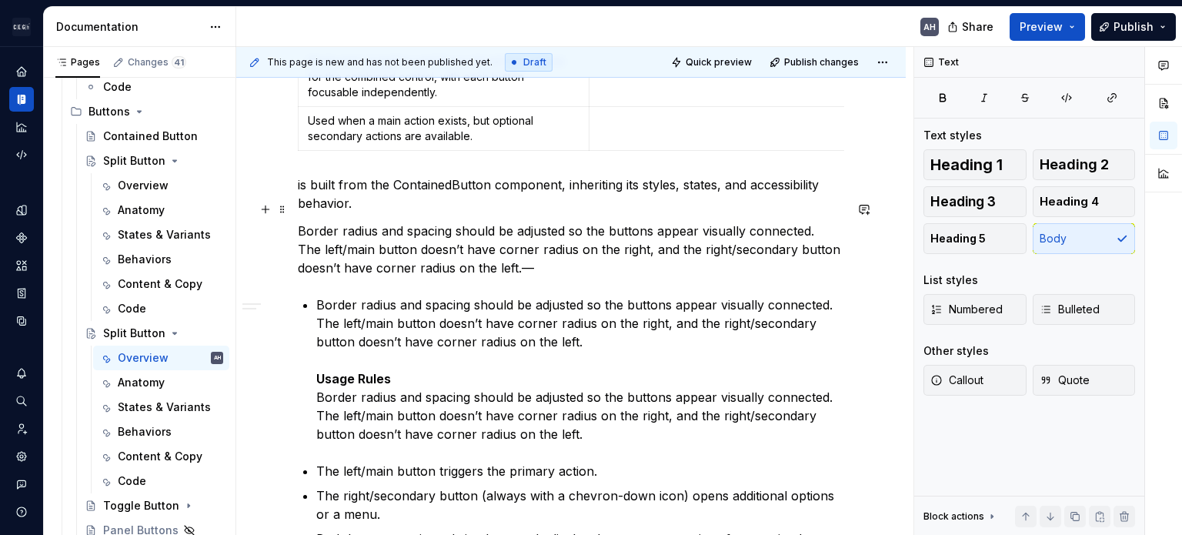
click at [399, 212] on p "is built from the ContainedButton component, inheriting its styles, states, and…" at bounding box center [571, 193] width 547 height 37
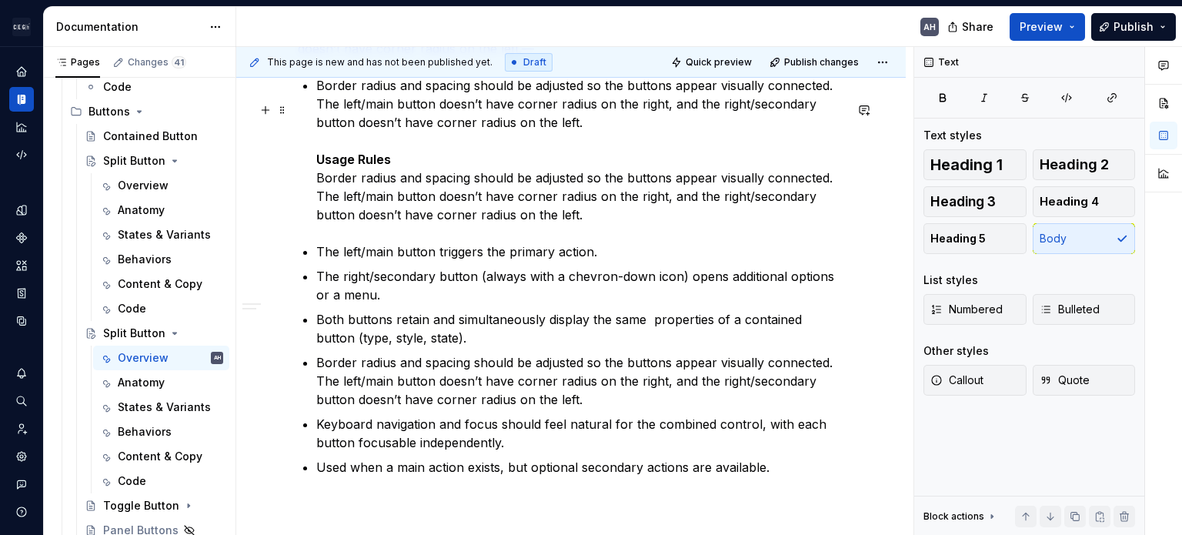
scroll to position [1417, 0]
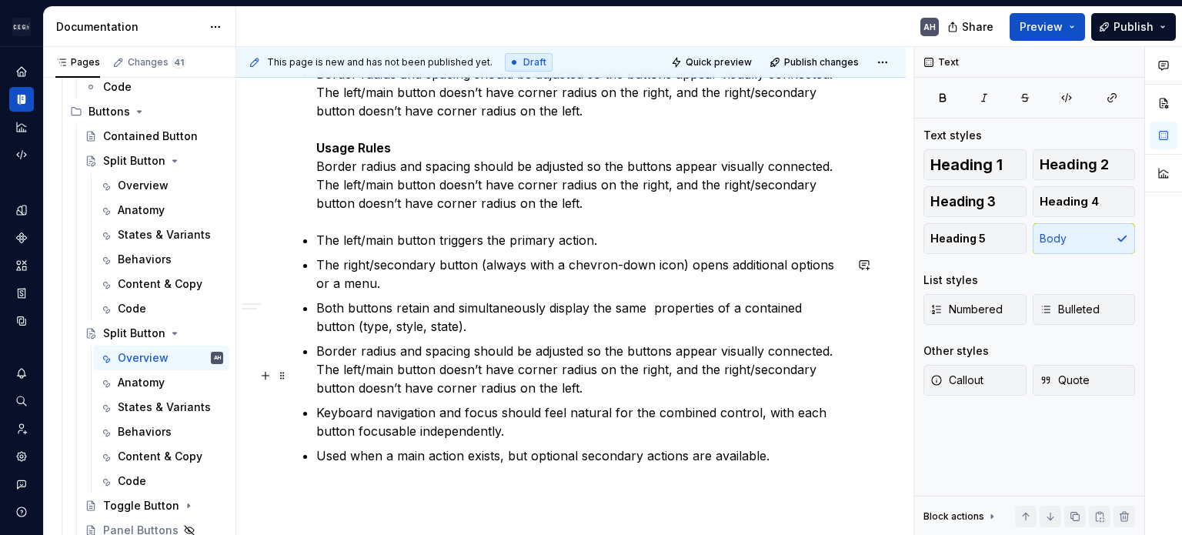
click at [403, 336] on p "Both buttons retain and simultaneously display the same properties of a contain…" at bounding box center [580, 317] width 528 height 37
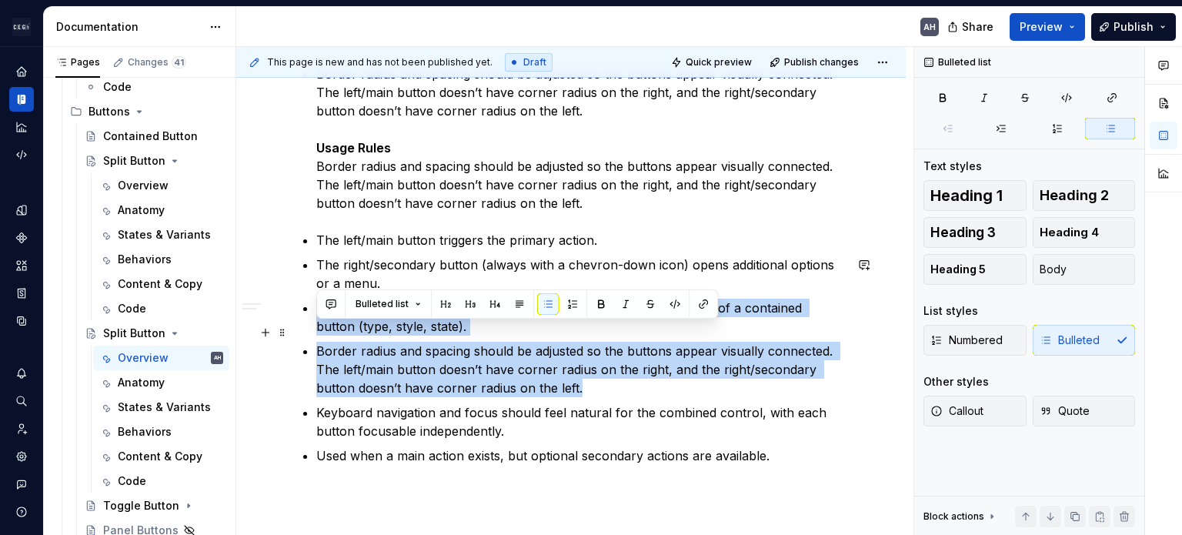
drag, startPoint x: 593, startPoint y: 409, endPoint x: 311, endPoint y: 329, distance: 293.8
copy ul "Both buttons retain and simultaneously display the same properties of a contain…"
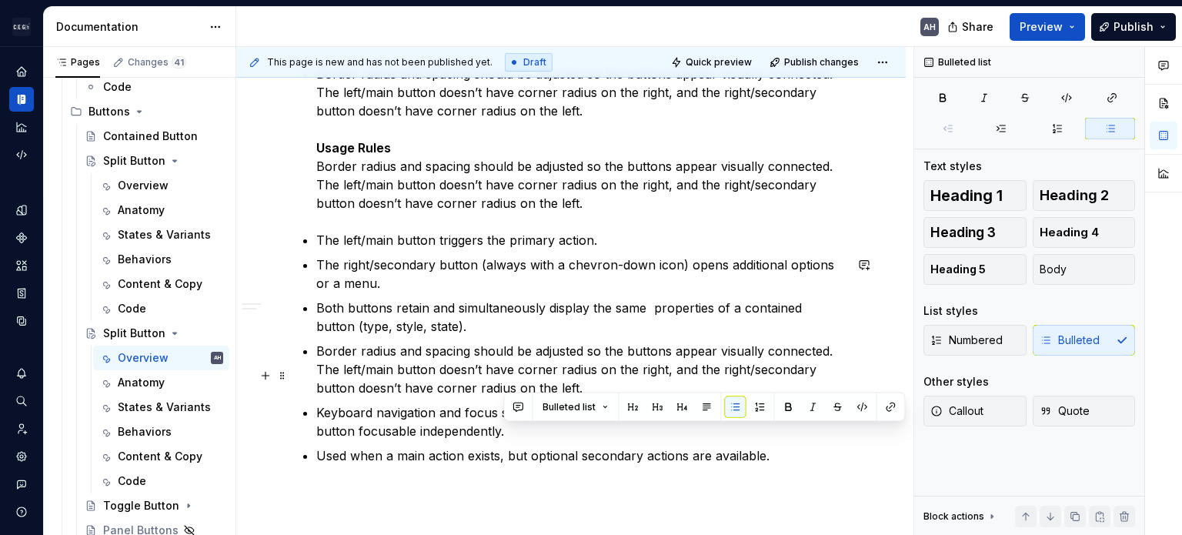
scroll to position [1438, 0]
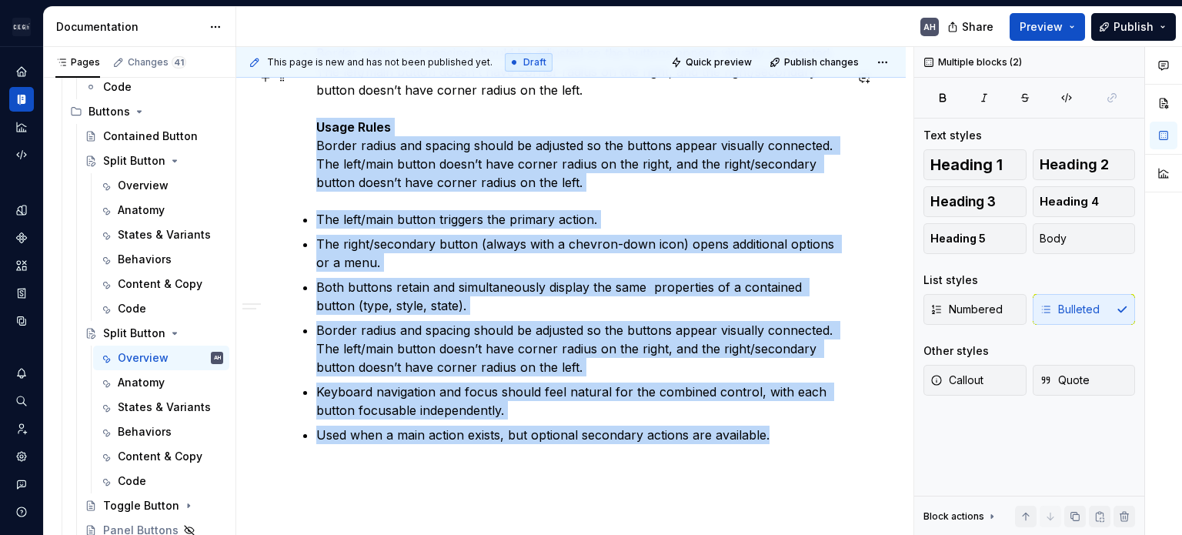
drag, startPoint x: 539, startPoint y: 404, endPoint x: 309, endPoint y: 150, distance: 342.3
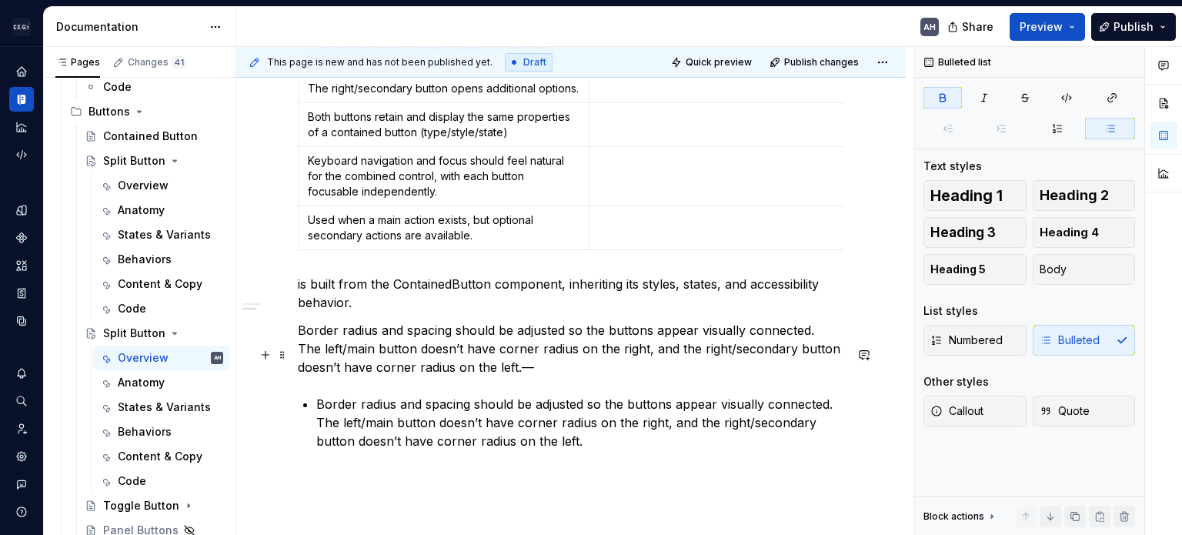
scroll to position [1088, 0]
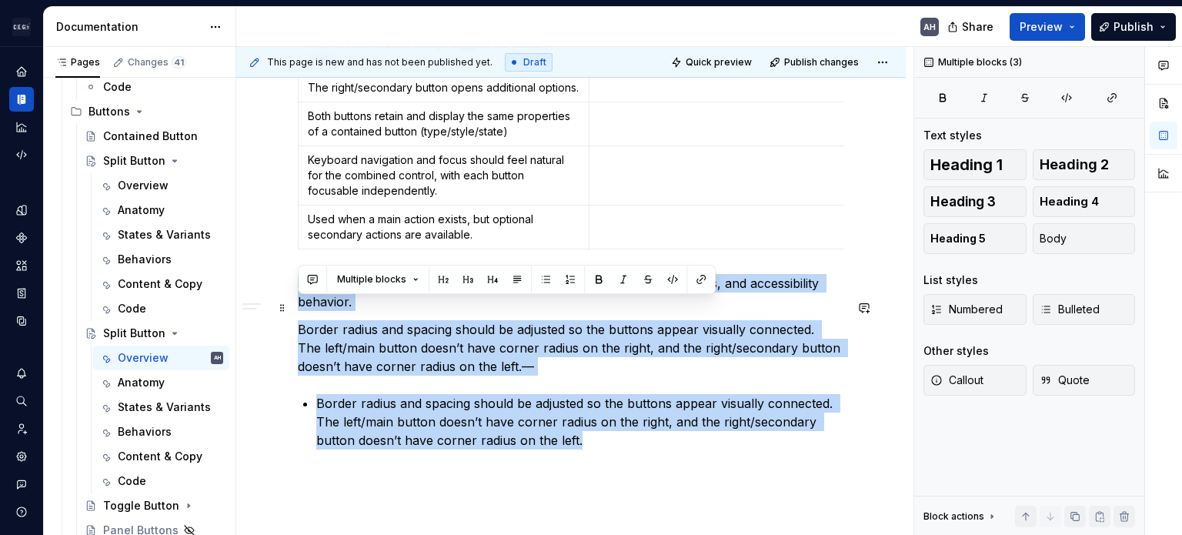
drag, startPoint x: 558, startPoint y: 452, endPoint x: 292, endPoint y: 304, distance: 304.6
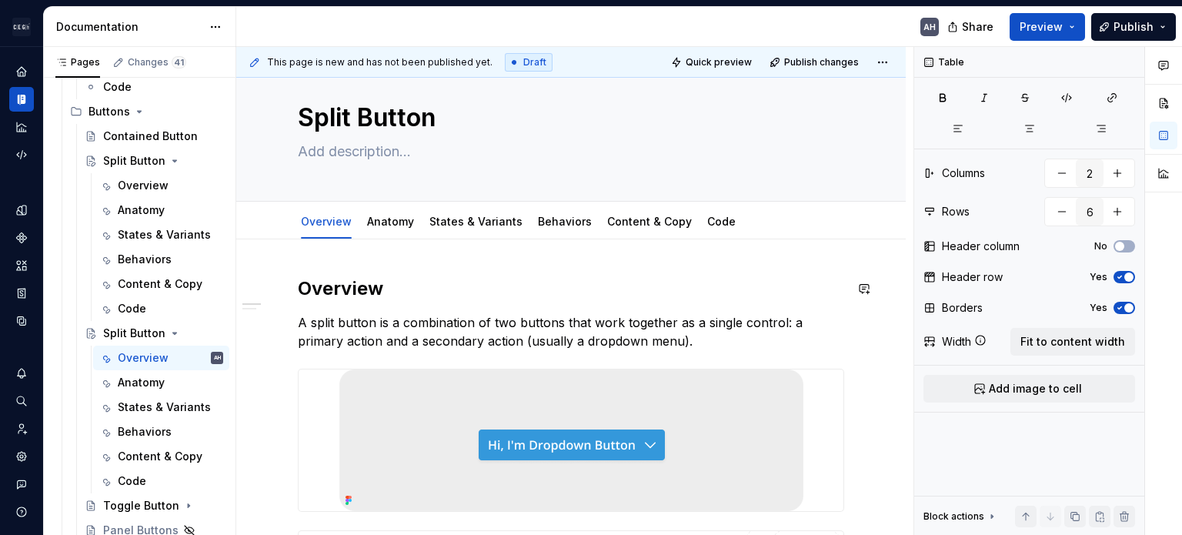
scroll to position [0, 0]
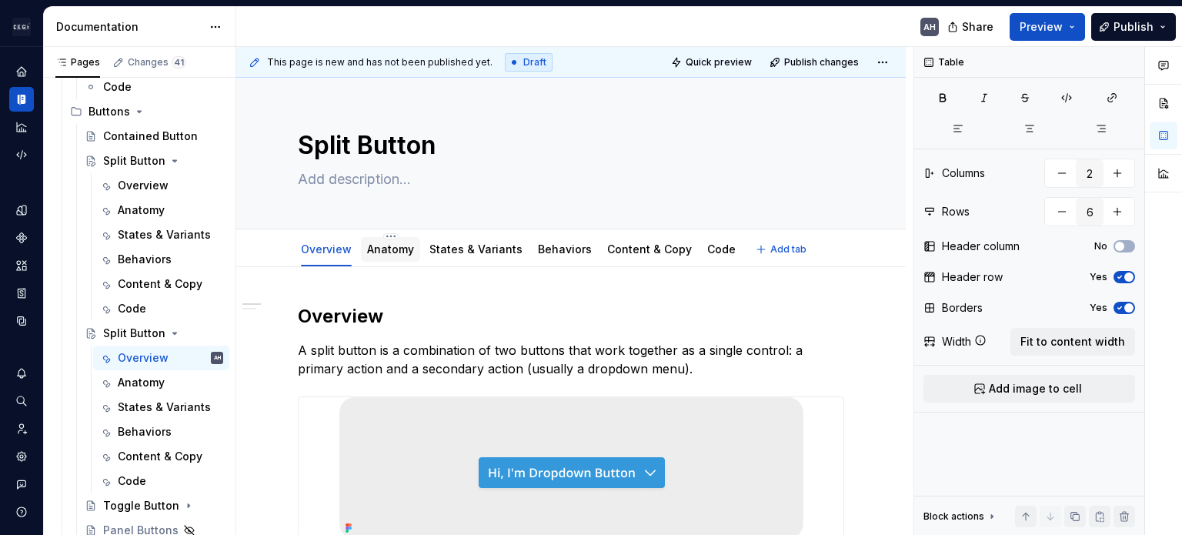
click at [400, 249] on link "Anatomy" at bounding box center [390, 248] width 47 height 13
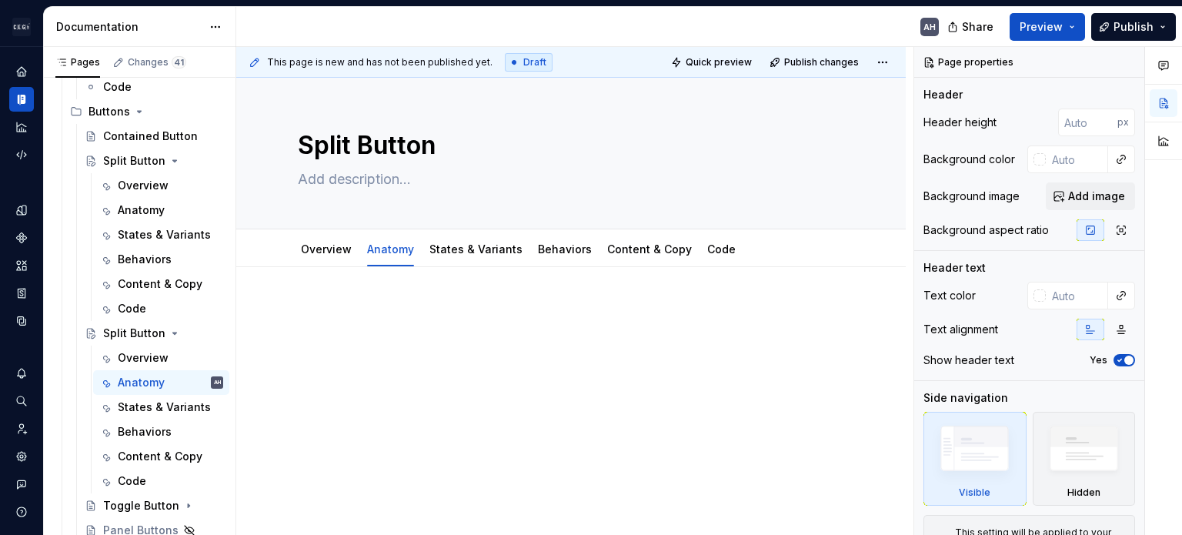
type textarea "*"
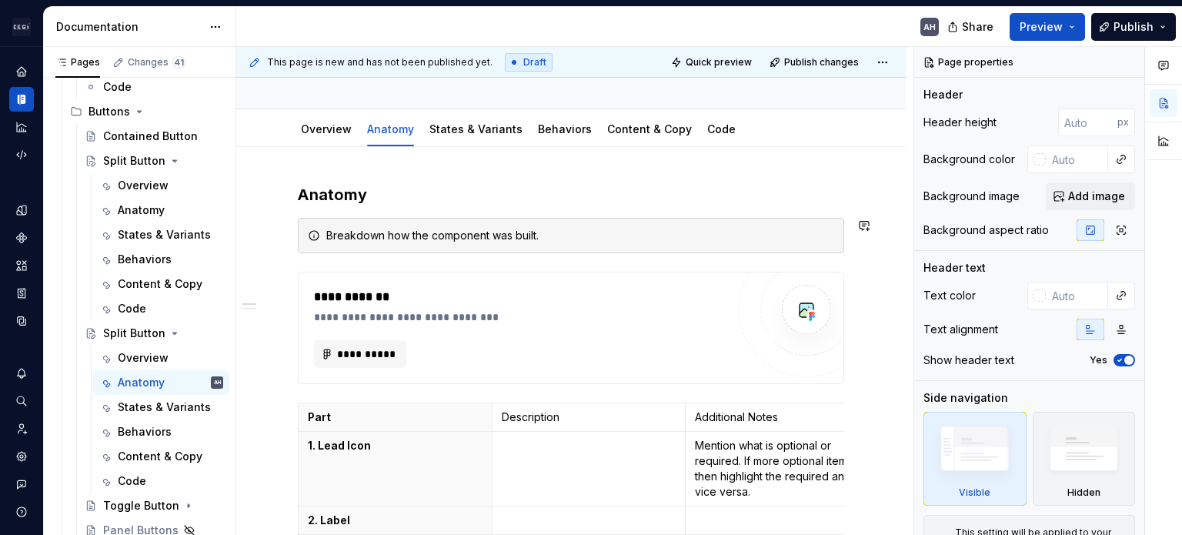
scroll to position [154, 0]
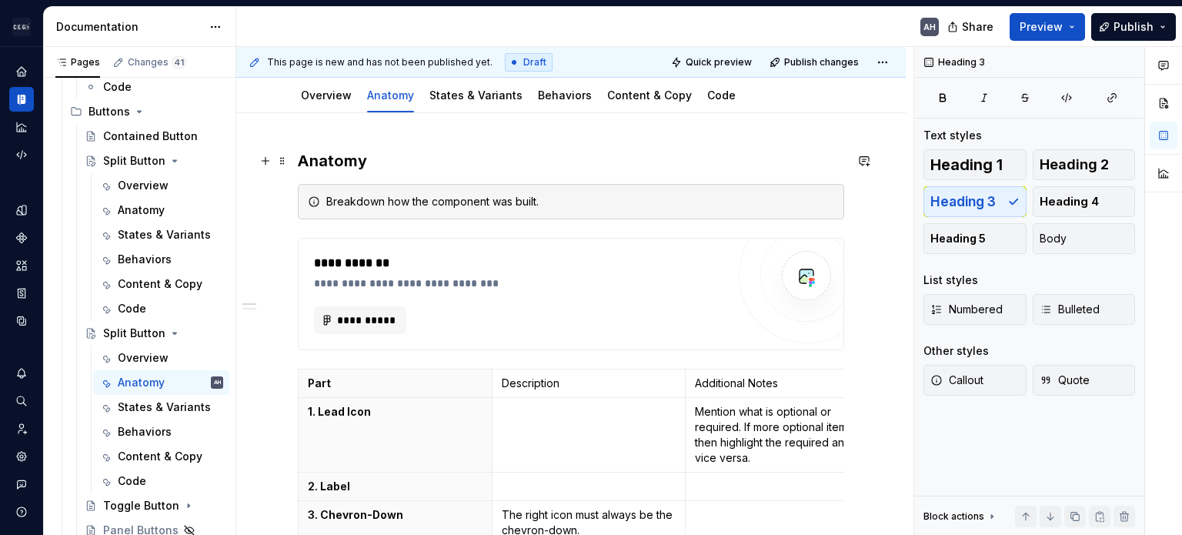
click at [378, 165] on h3 "Anatomy" at bounding box center [571, 161] width 547 height 22
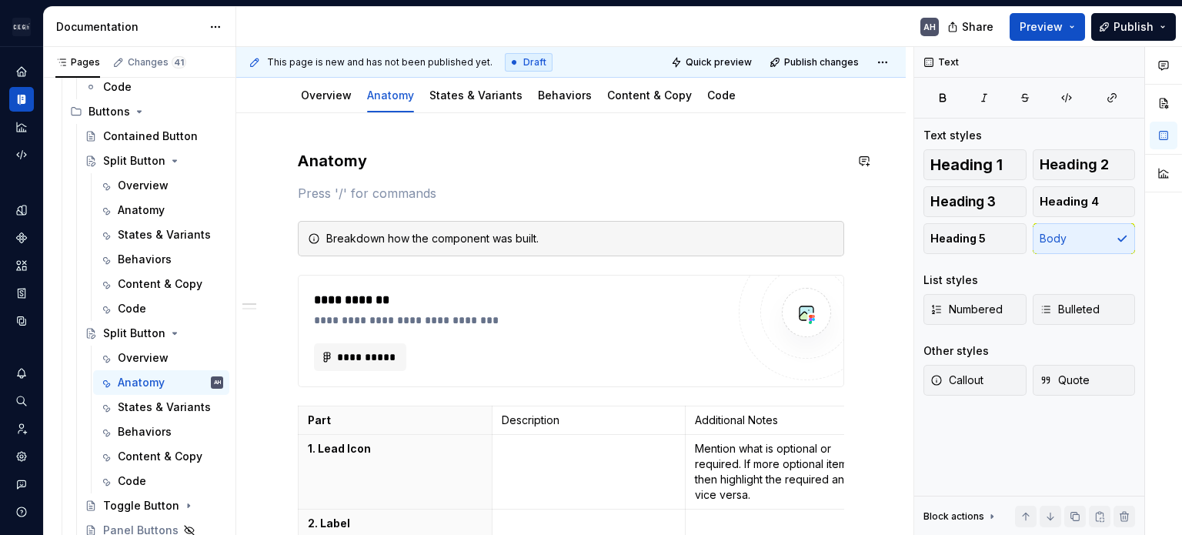
paste div
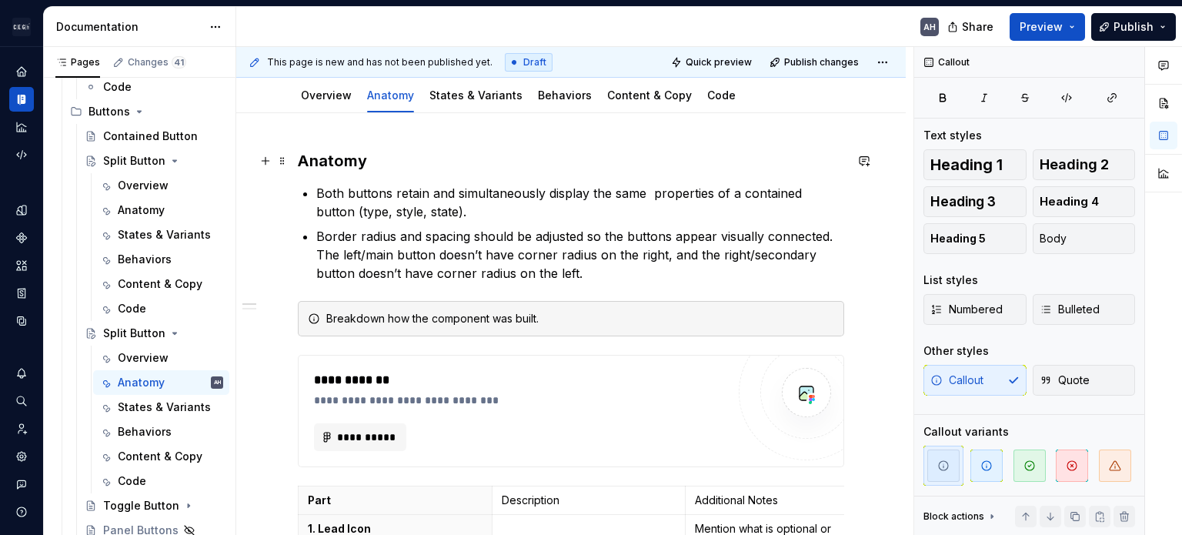
click at [377, 170] on h3 "Anatomy" at bounding box center [571, 161] width 547 height 22
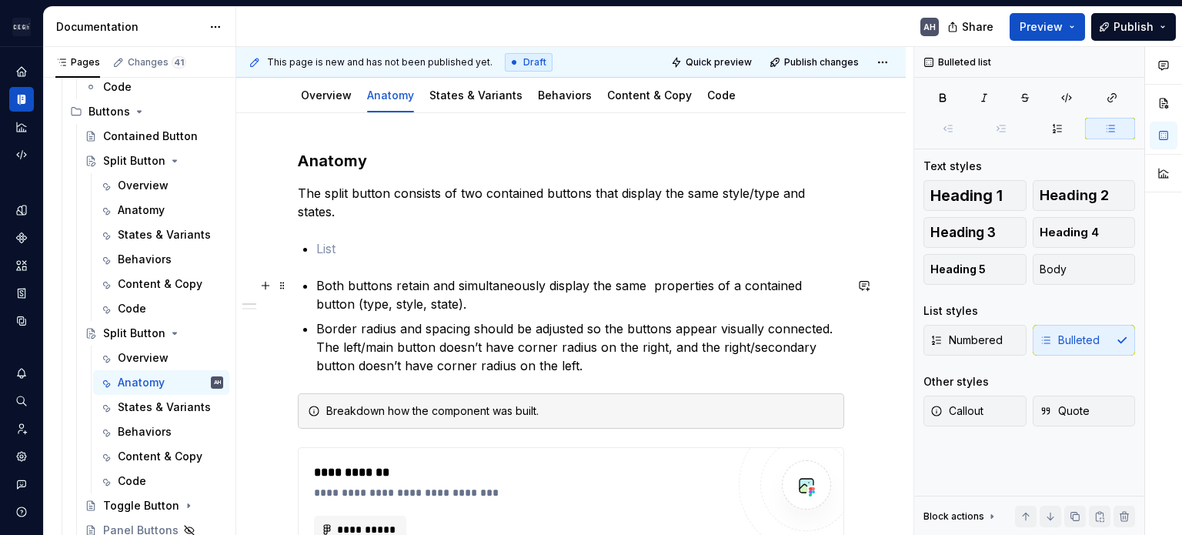
click at [478, 302] on p "Both buttons retain and simultaneously display the same properties of a contain…" at bounding box center [580, 294] width 528 height 37
click at [676, 342] on p "Border radius and spacing should be adjusted so the buttons appear visually con…" at bounding box center [580, 346] width 528 height 55
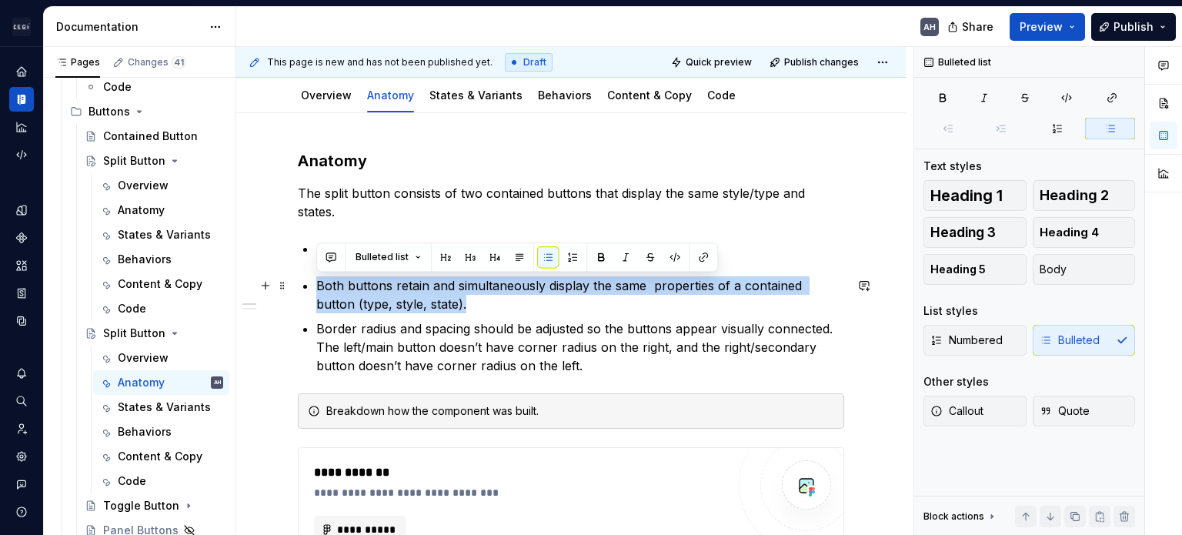
drag, startPoint x: 436, startPoint y: 303, endPoint x: 308, endPoint y: 286, distance: 129.6
click at [316, 286] on li "Both buttons retain and simultaneously display the same properties of a contain…" at bounding box center [580, 294] width 528 height 37
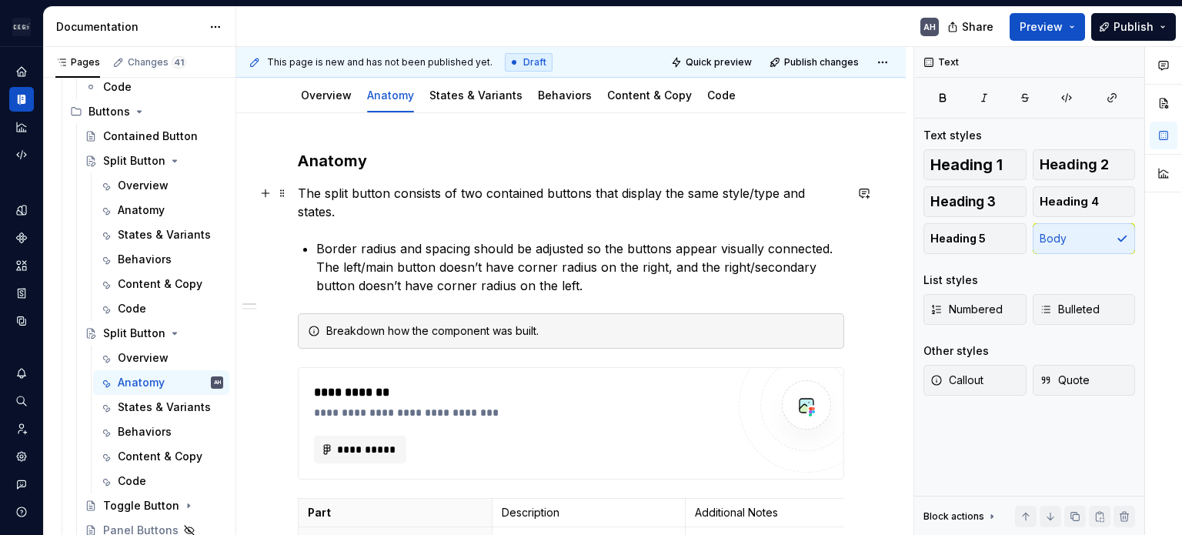
click at [414, 218] on p "The split button consists of two contained buttons that display the same style/…" at bounding box center [571, 202] width 547 height 37
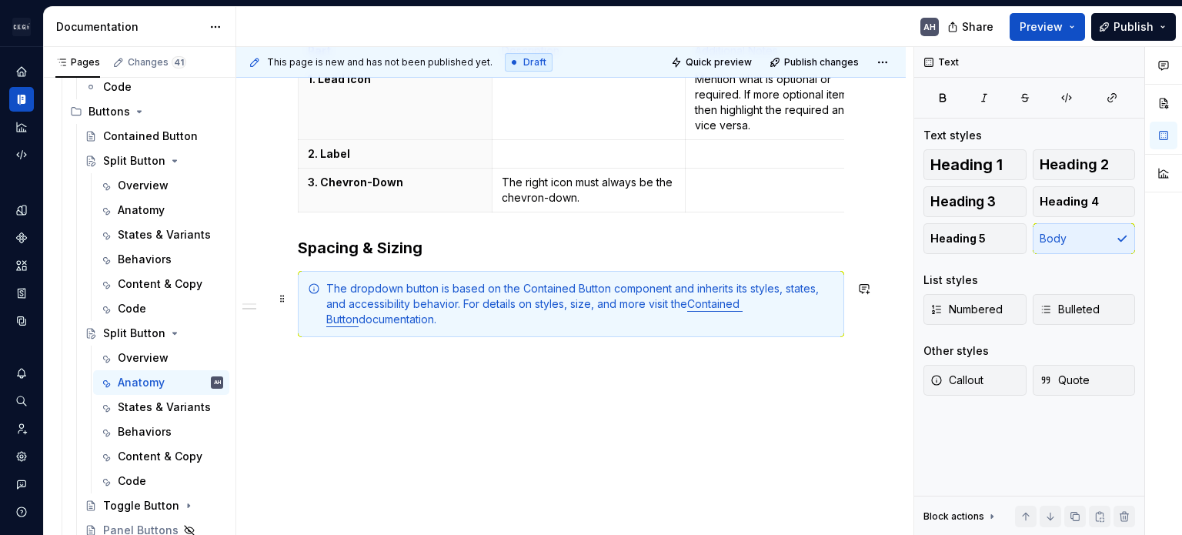
scroll to position [643, 0]
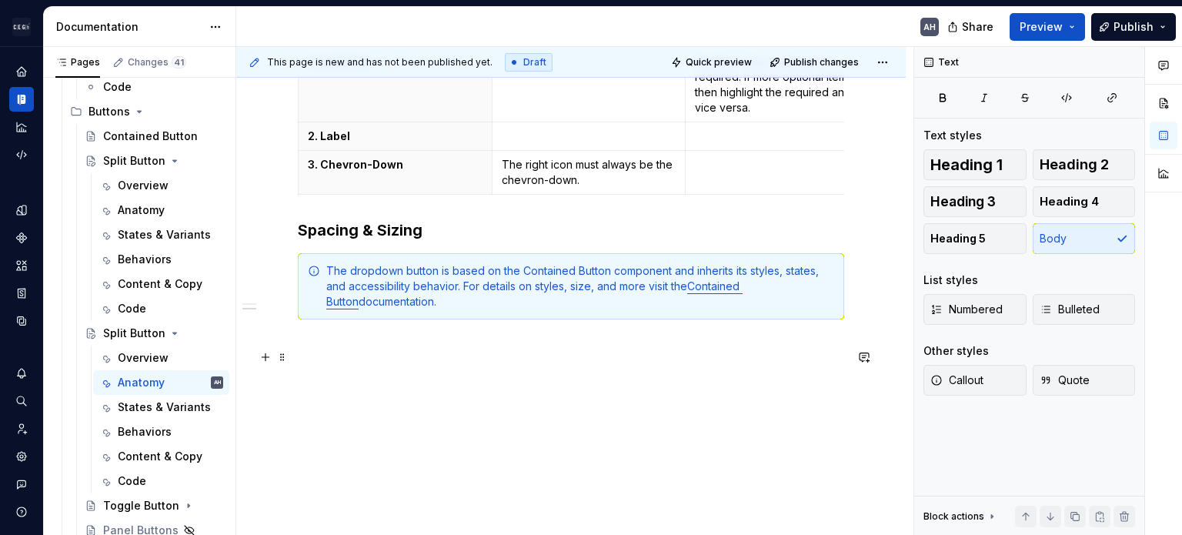
click at [453, 353] on p at bounding box center [571, 347] width 547 height 18
click at [457, 232] on h3 "Spacing & Sizing" at bounding box center [571, 230] width 547 height 22
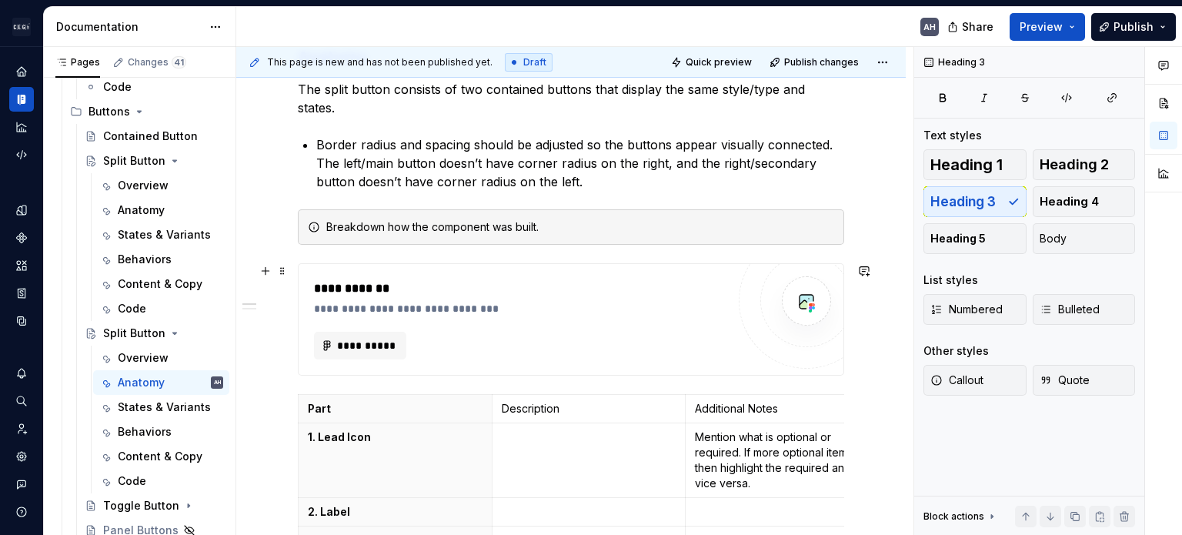
scroll to position [181, 0]
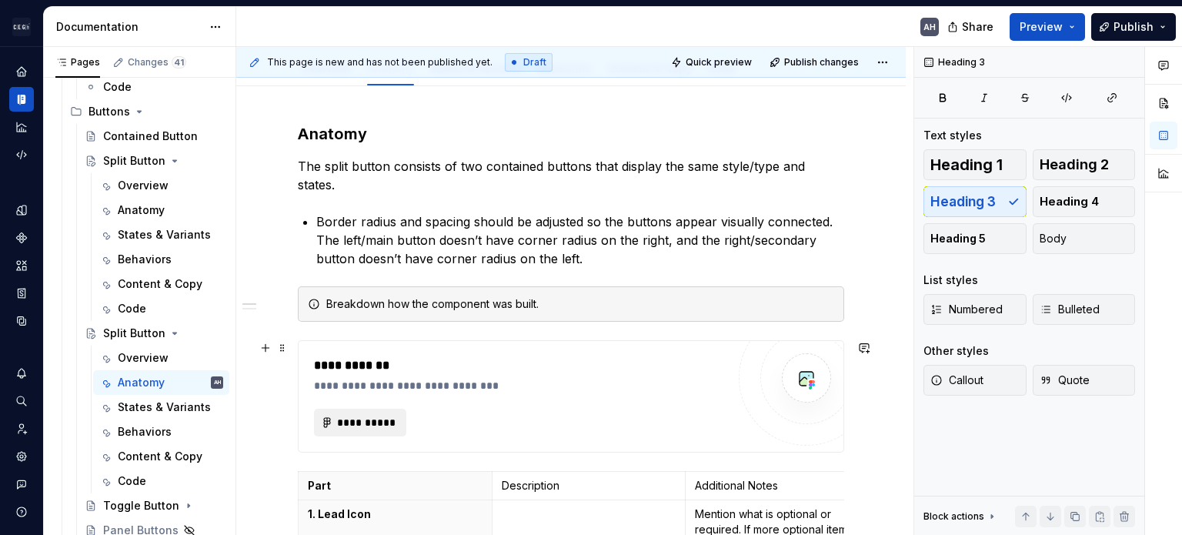
click at [361, 426] on span "**********" at bounding box center [366, 422] width 60 height 15
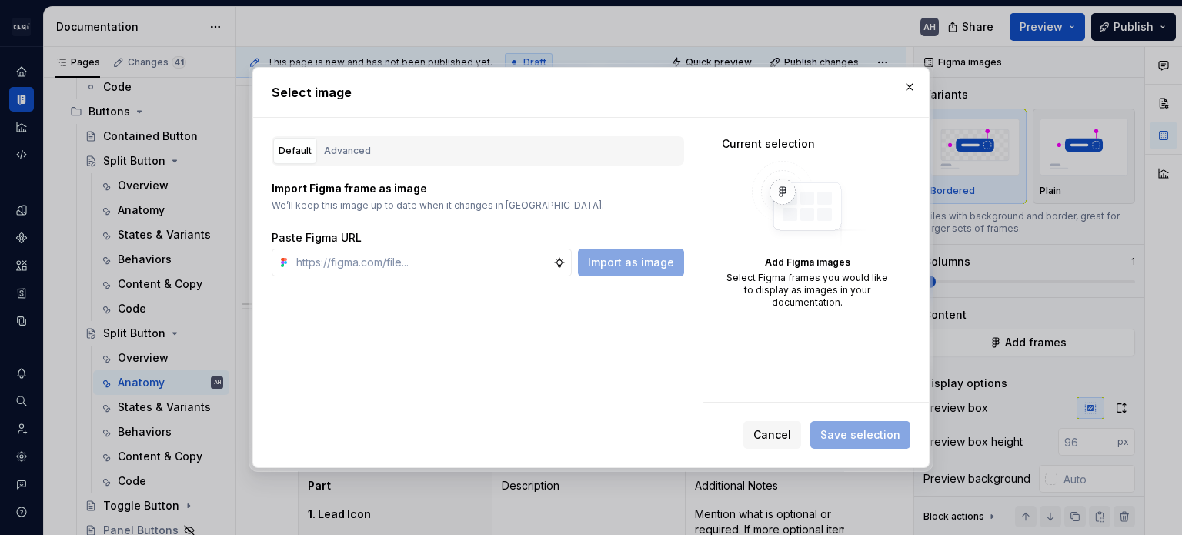
type textarea "*"
type input "[URL][DOMAIN_NAME]"
click at [572, 255] on div at bounding box center [562, 263] width 18 height 28
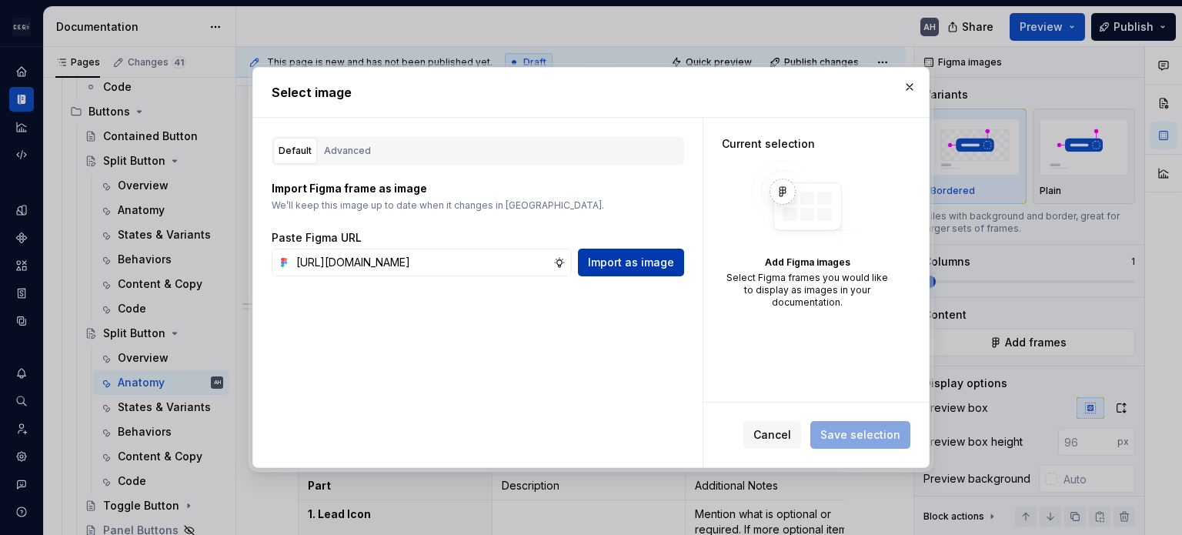
click at [613, 262] on span "Import as image" at bounding box center [631, 262] width 86 height 15
type textarea "*"
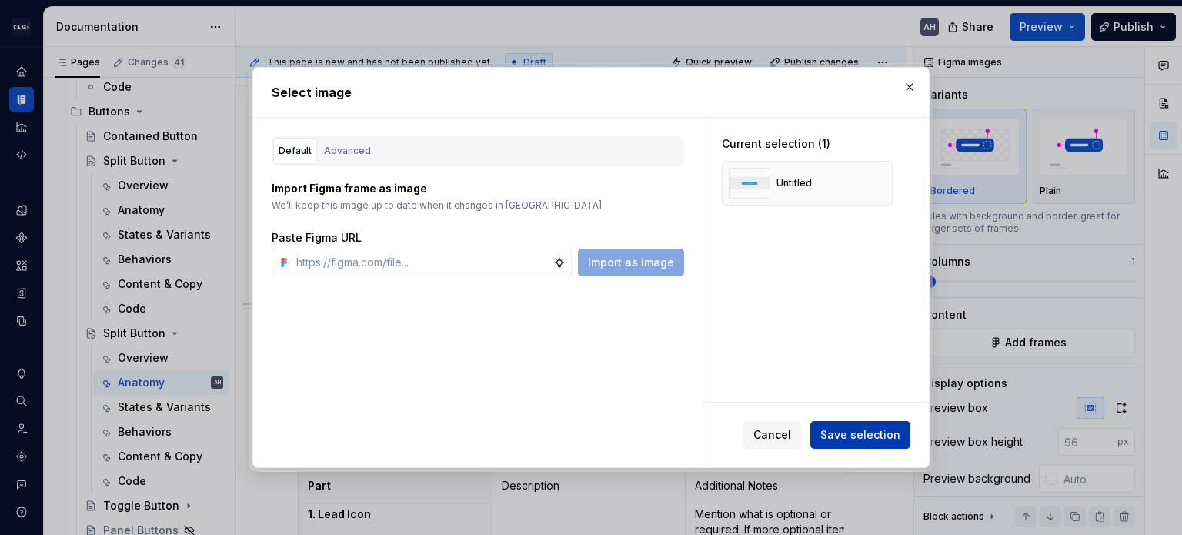
click at [863, 434] on span "Save selection" at bounding box center [861, 434] width 80 height 15
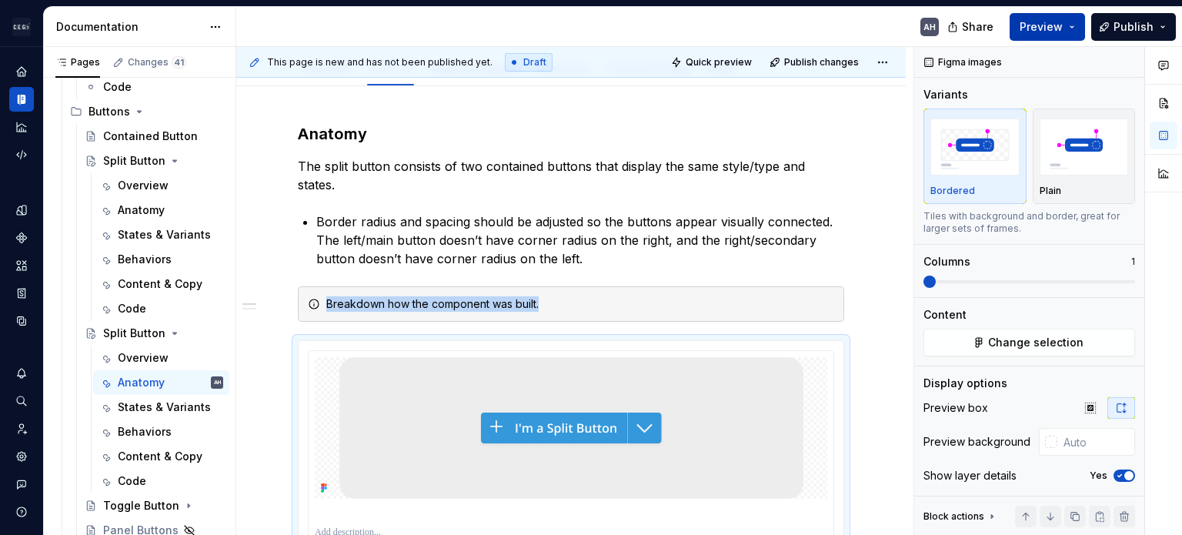
scroll to position [202, 0]
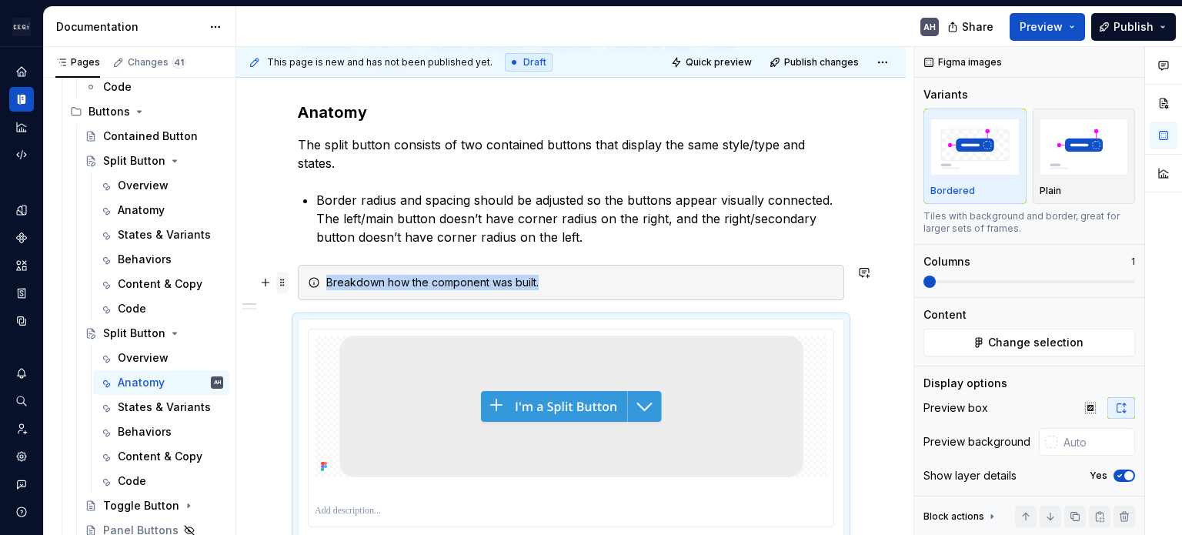
click at [279, 280] on span at bounding box center [282, 283] width 12 height 22
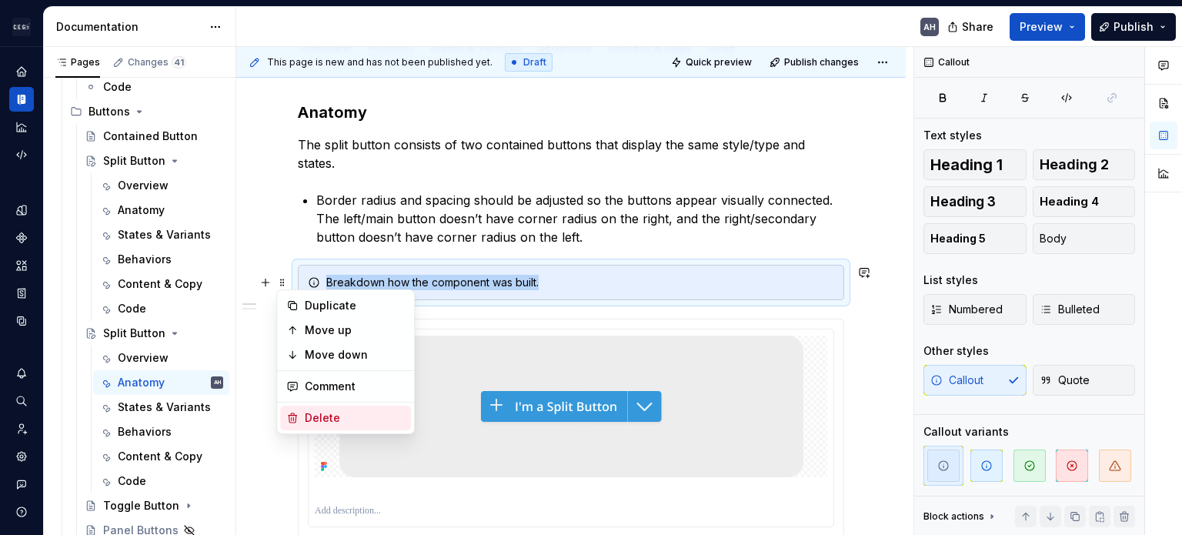
click at [322, 424] on div "Delete" at bounding box center [355, 417] width 100 height 15
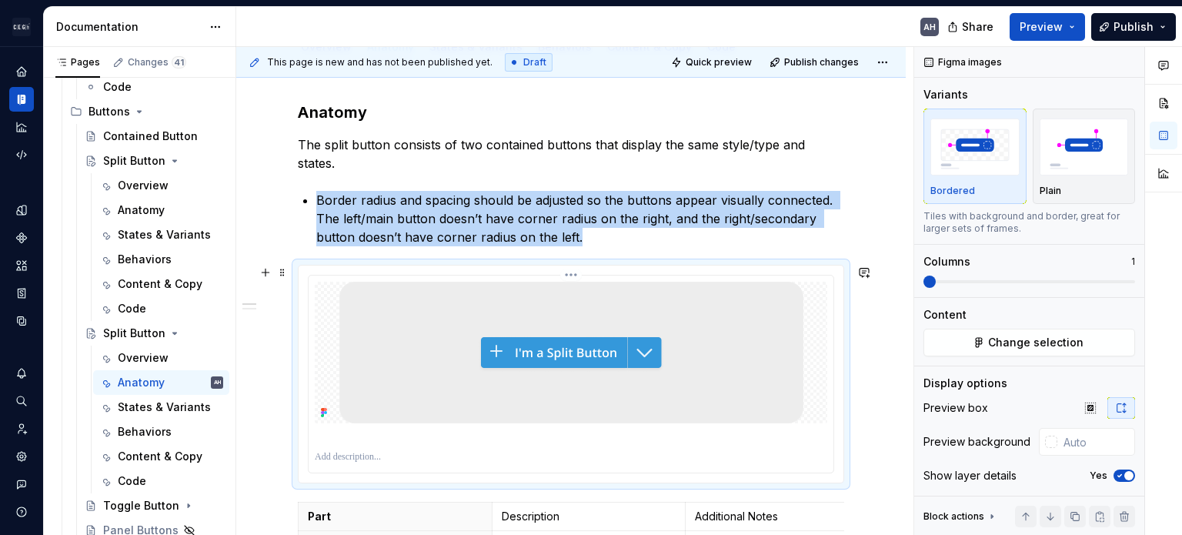
click at [637, 303] on img at bounding box center [571, 353] width 464 height 142
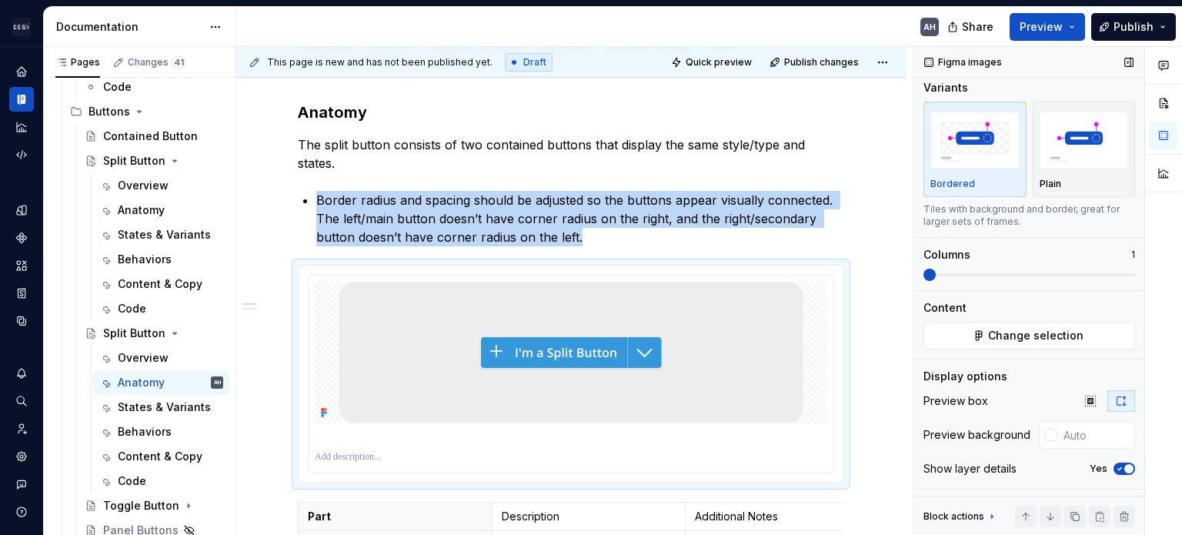
scroll to position [9, 0]
click at [1114, 470] on icon "button" at bounding box center [1120, 466] width 12 height 9
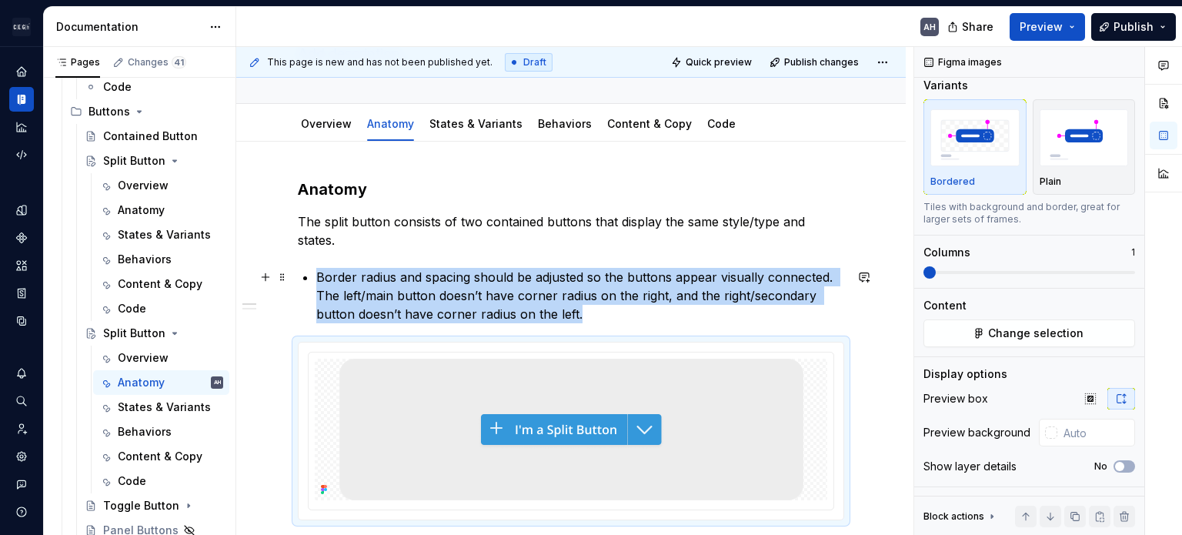
scroll to position [48, 0]
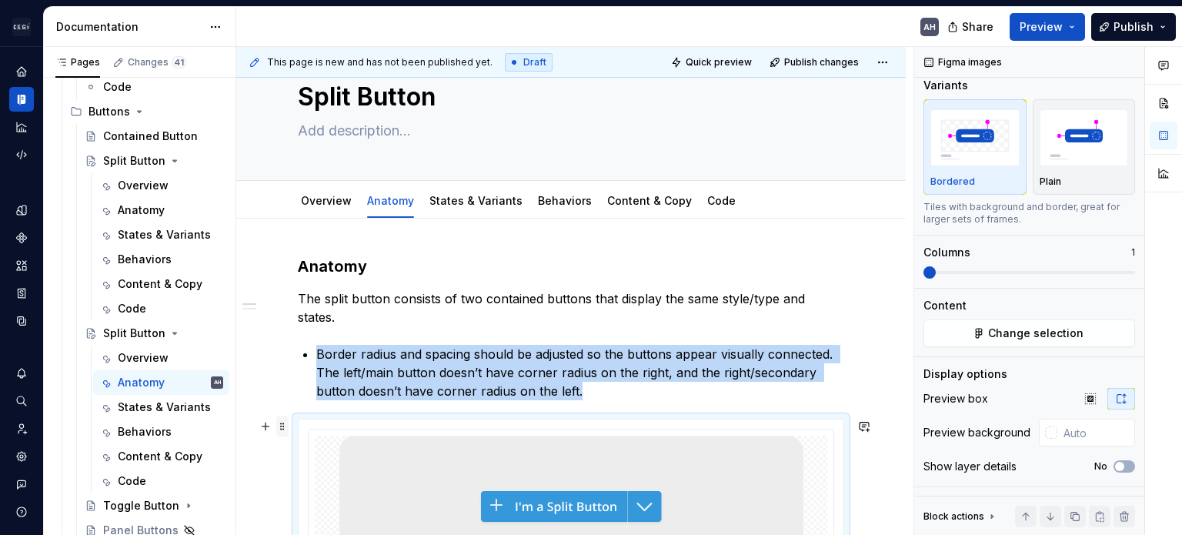
click at [280, 425] on span at bounding box center [282, 427] width 12 height 22
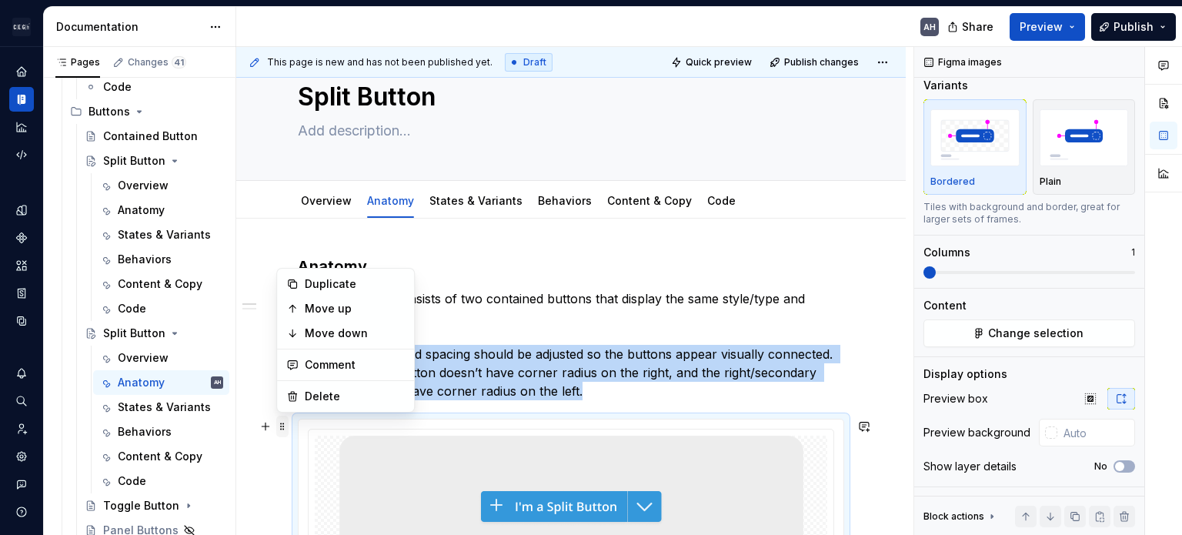
copy li "Border radius and spacing should be adjusted so the buttons appear visually con…"
click at [322, 199] on link "Overview" at bounding box center [326, 200] width 51 height 13
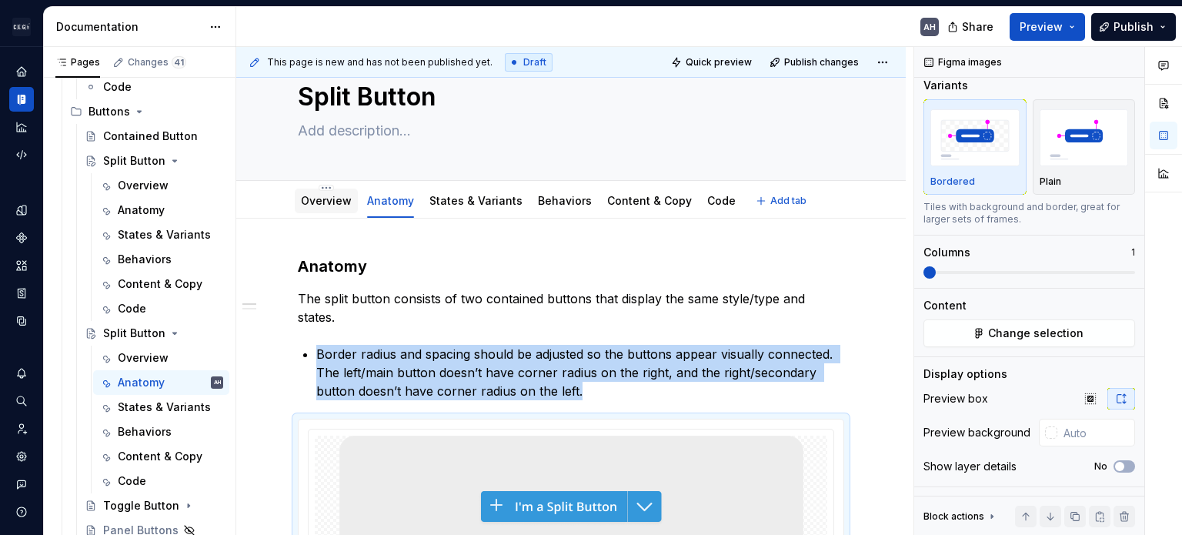
scroll to position [109, 0]
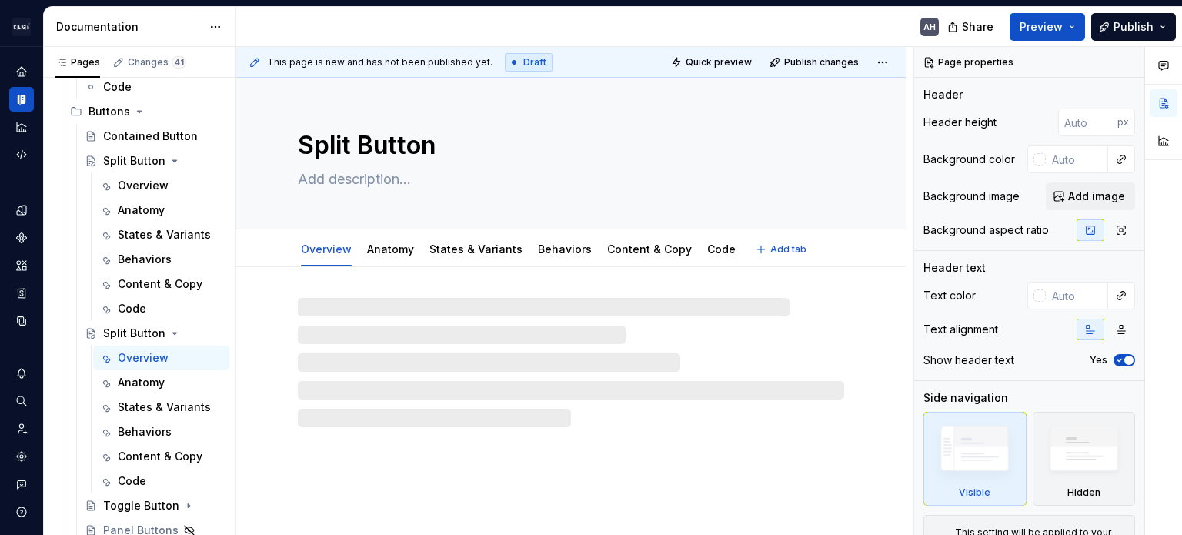
click at [317, 132] on textarea "Split Button" at bounding box center [568, 145] width 547 height 37
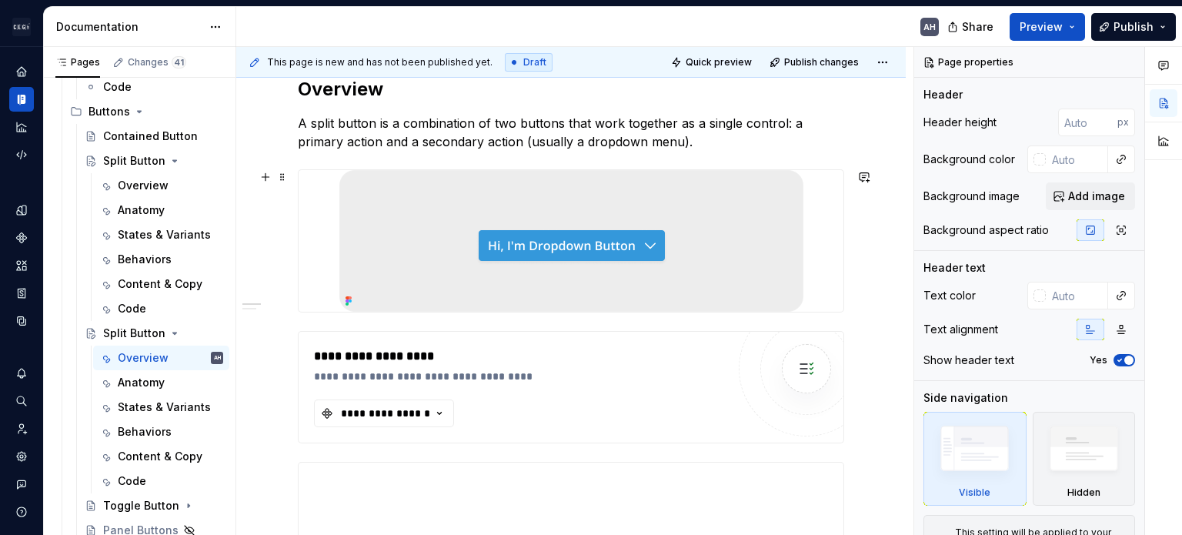
scroll to position [231, 0]
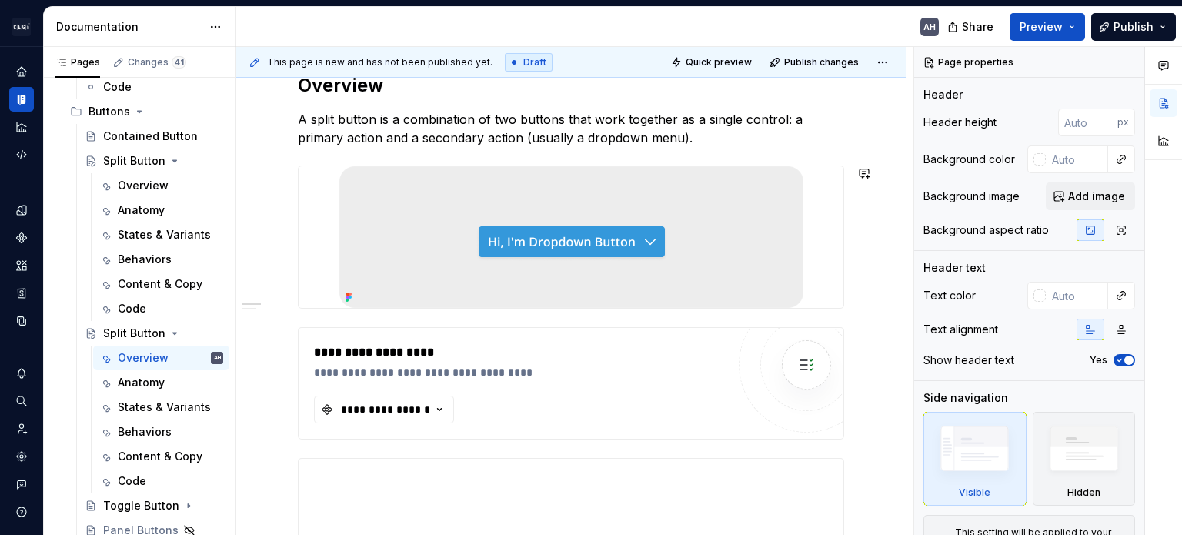
click at [697, 142] on p "A split button is a combination of two buttons that work together as a single c…" at bounding box center [571, 128] width 547 height 37
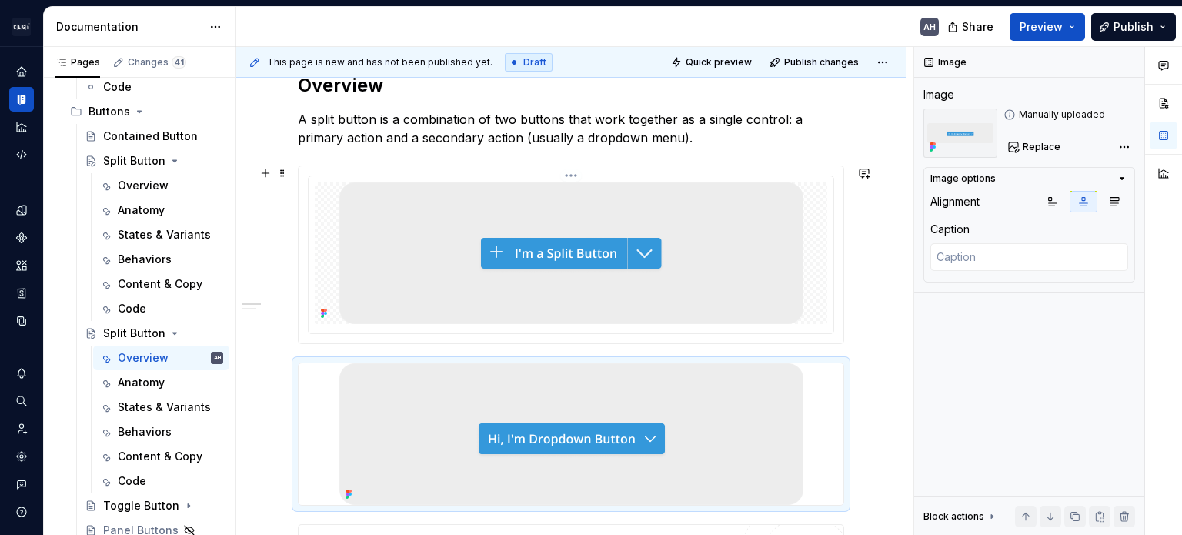
click at [697, 263] on img at bounding box center [571, 253] width 464 height 142
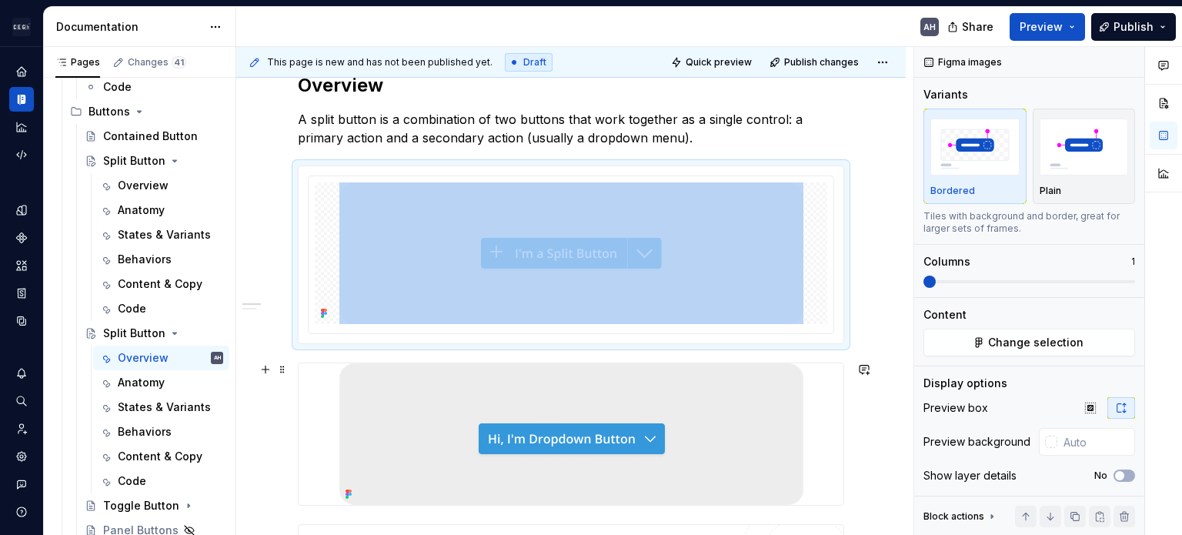
click at [718, 418] on img at bounding box center [571, 434] width 464 height 142
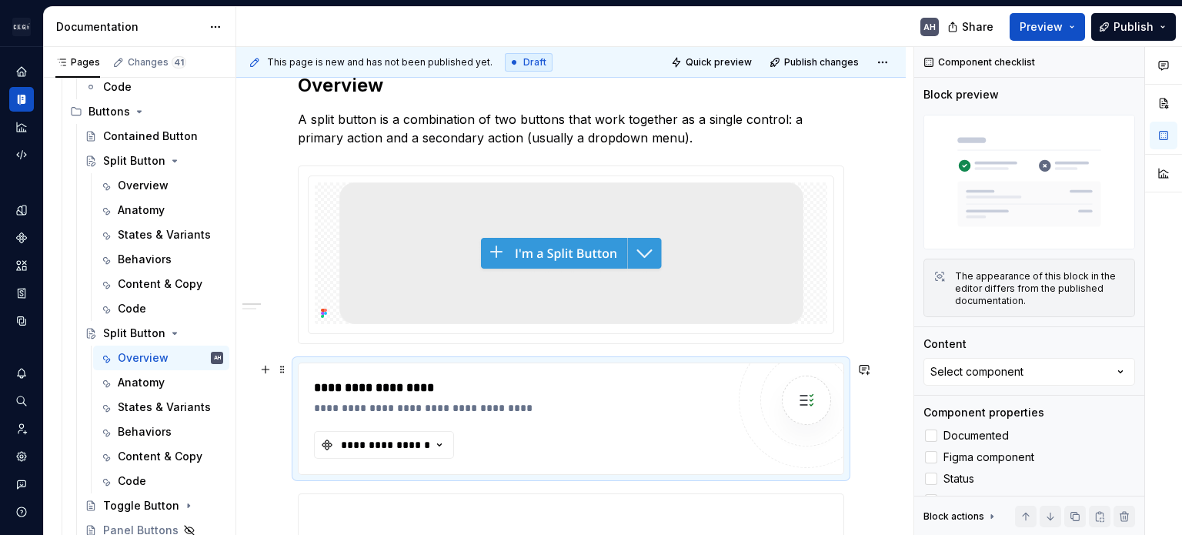
click at [529, 409] on div "**********" at bounding box center [520, 407] width 413 height 15
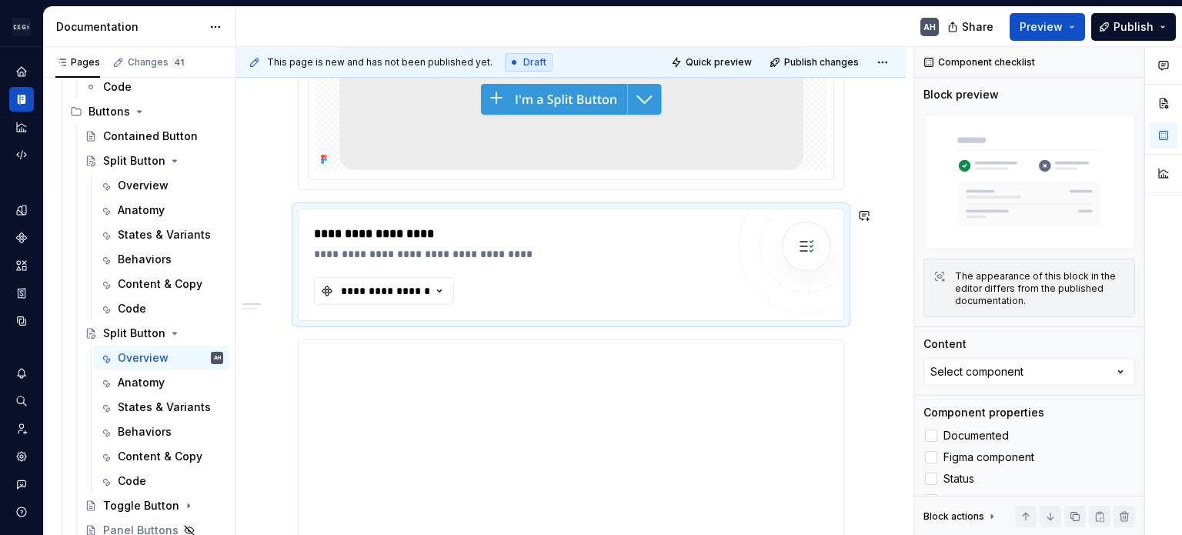
scroll to position [0, 0]
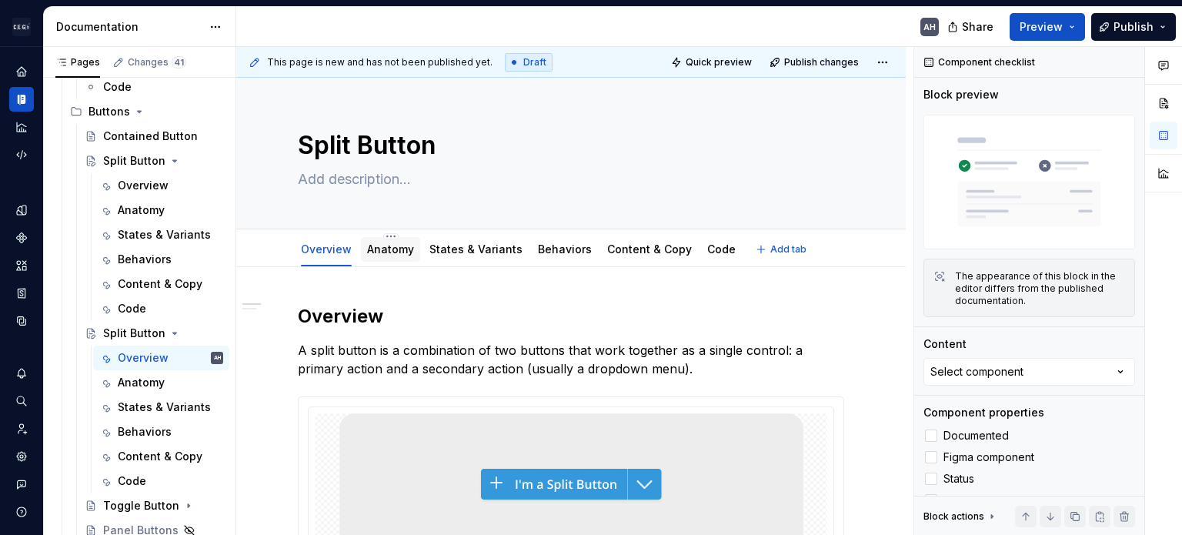
click at [386, 256] on div "Anatomy" at bounding box center [390, 249] width 47 height 15
type textarea "*"
